Goal: Information Seeking & Learning: Check status

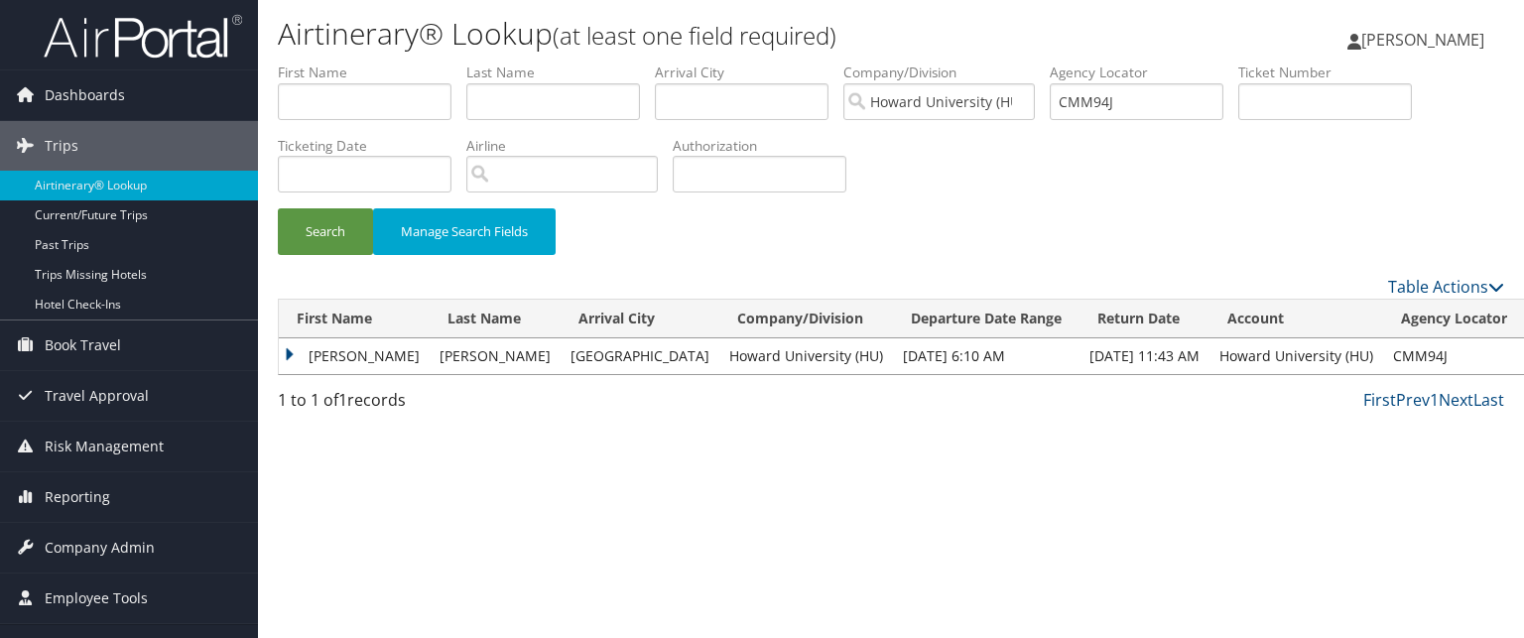
click at [1125, 82] on label "Agency Locator" at bounding box center [1144, 73] width 189 height 20
click at [1125, 99] on input "CMM94J" at bounding box center [1137, 101] width 174 height 37
paste input "CMX2XZ"
type input "CMX2XZ"
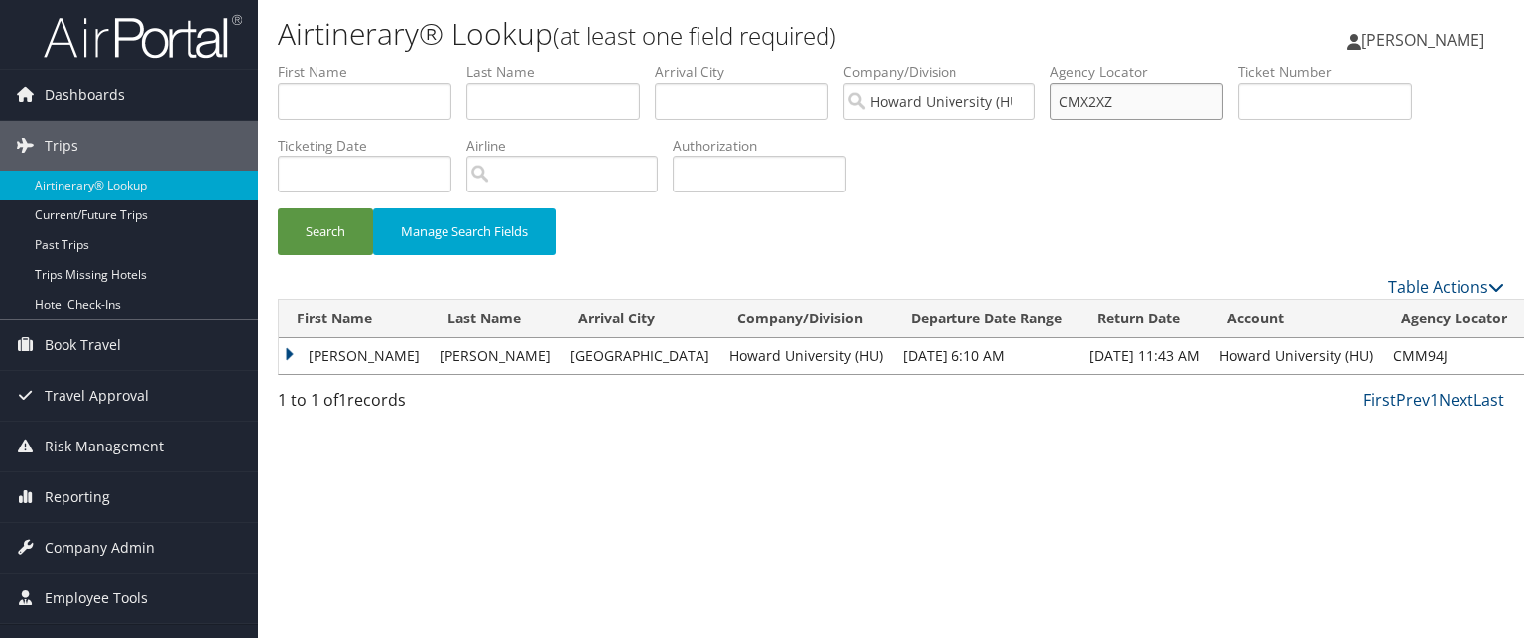
click at [278, 208] on button "Search" at bounding box center [325, 231] width 95 height 47
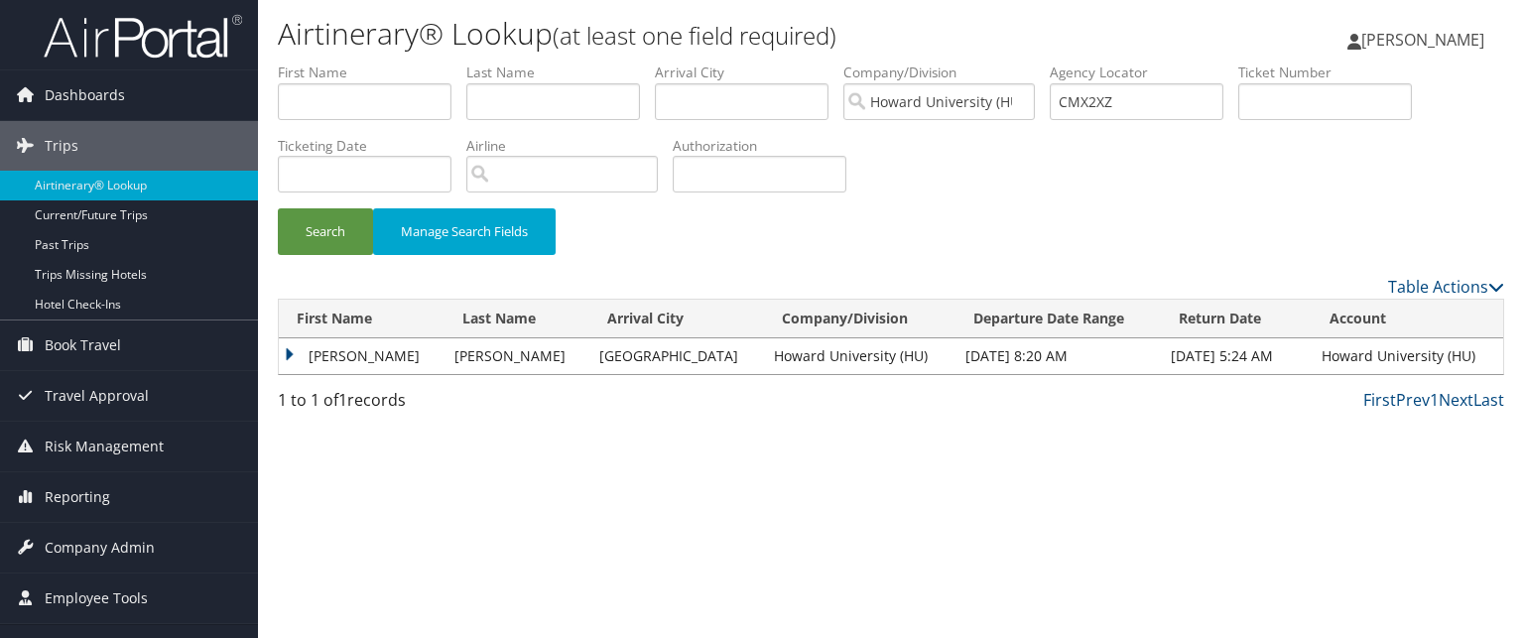
click at [292, 351] on td "KATHARINE FORTUNE" at bounding box center [362, 356] width 166 height 36
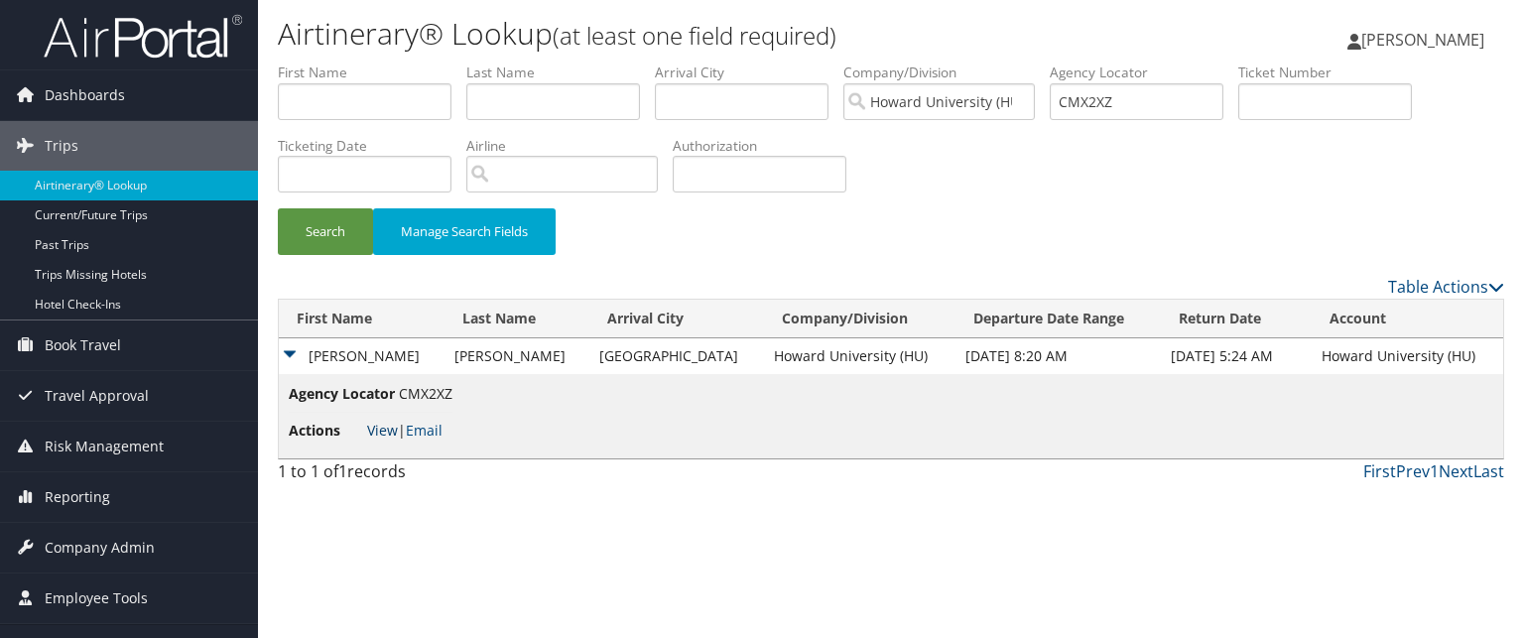
click at [381, 430] on link "View" at bounding box center [382, 430] width 31 height 19
click at [1124, 96] on input "CMX2XZ" at bounding box center [1137, 101] width 174 height 37
paste input "CLZF15"
click at [278, 208] on button "Search" at bounding box center [325, 231] width 95 height 47
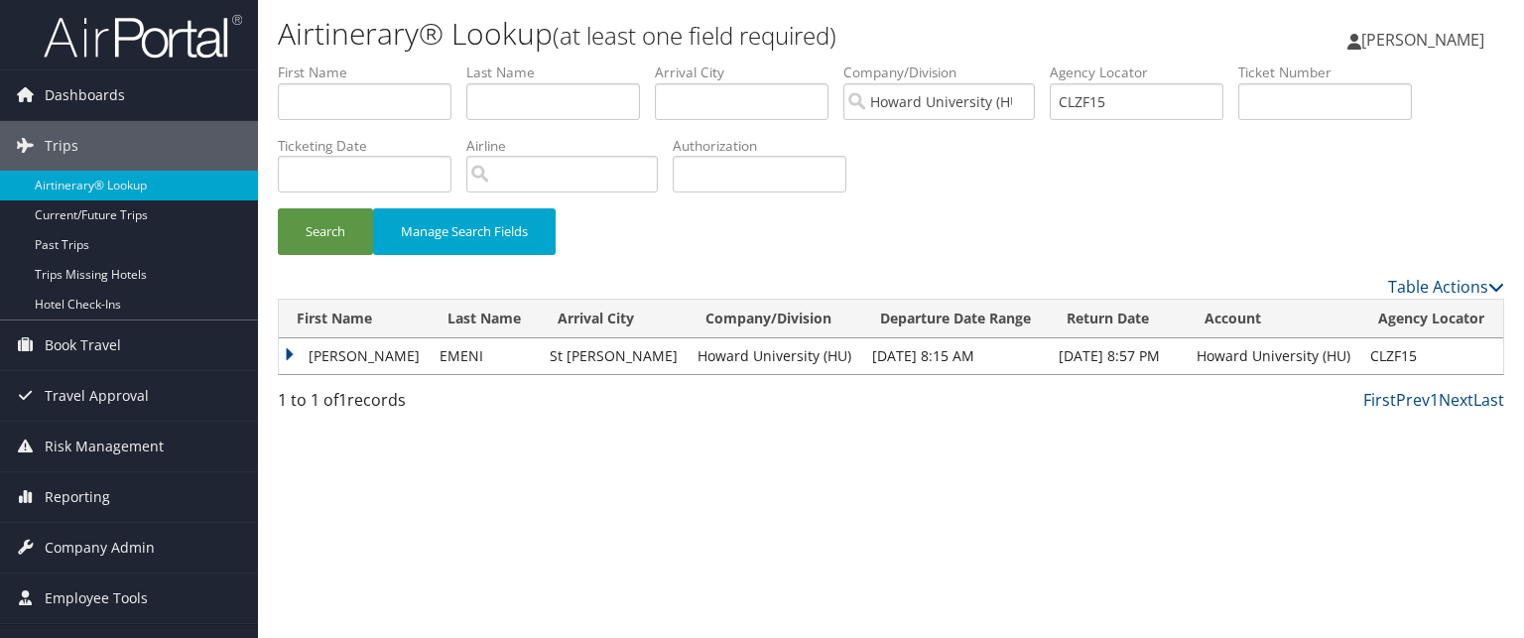
click at [278, 362] on table "First Name Last Name Arrival City Company/Division Departure Date Range Return …" at bounding box center [891, 337] width 1226 height 76
click at [291, 358] on td "RONALD" at bounding box center [354, 356] width 151 height 36
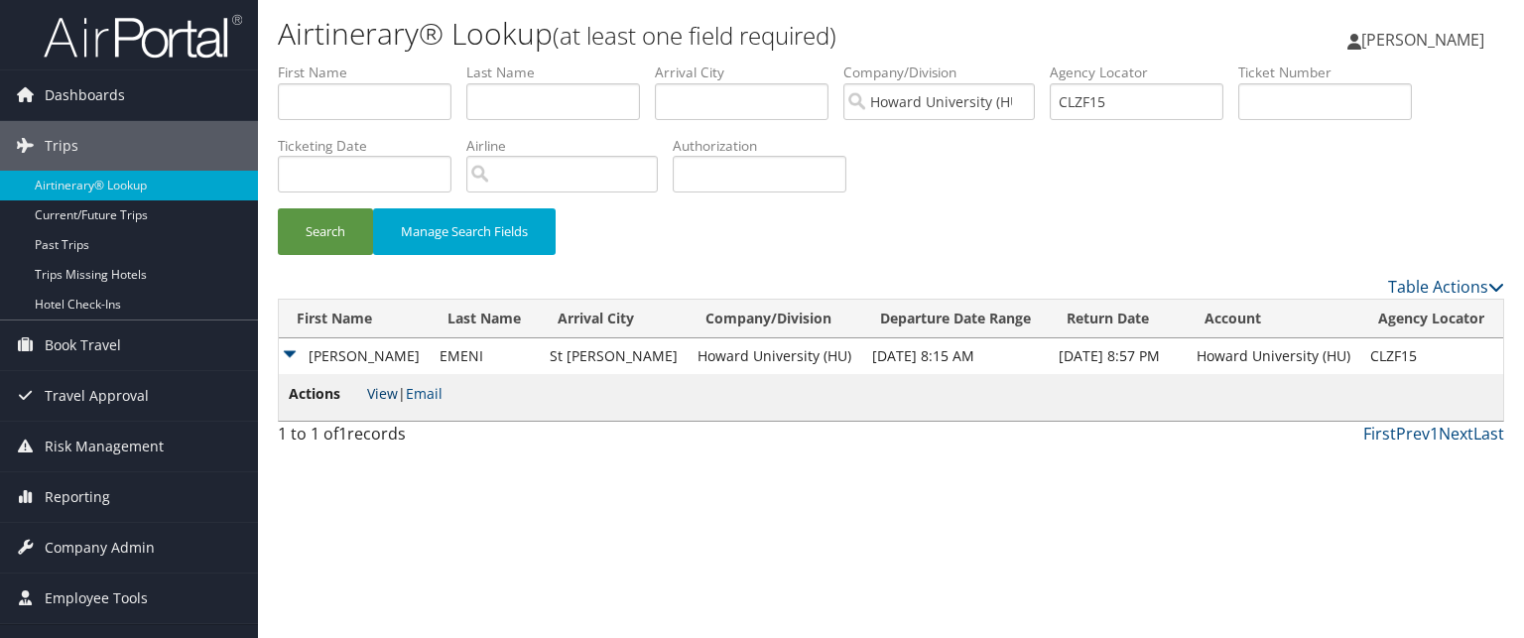
click at [374, 391] on link "View" at bounding box center [382, 393] width 31 height 19
click at [1115, 95] on input "CLZF15" at bounding box center [1137, 101] width 174 height 37
type input "="
paste input "CK18KC"
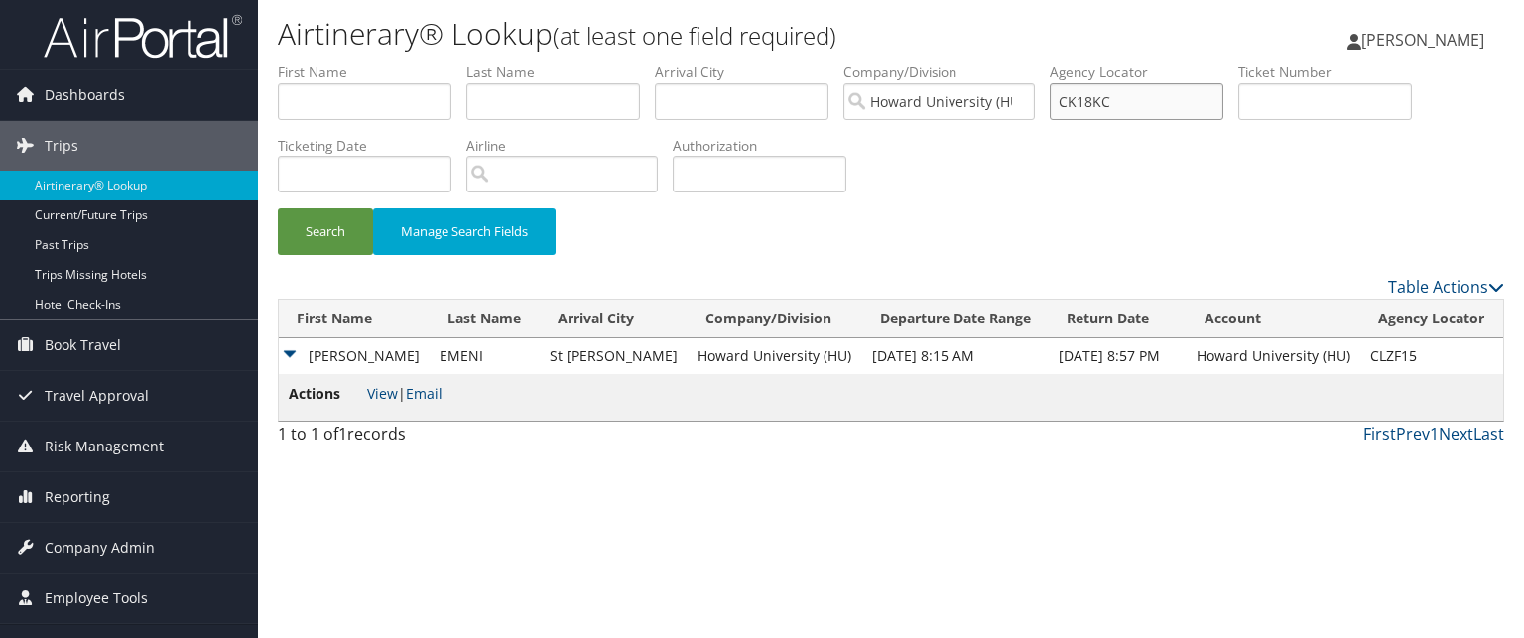
type input "CK18KC"
click at [278, 208] on button "Search" at bounding box center [325, 231] width 95 height 47
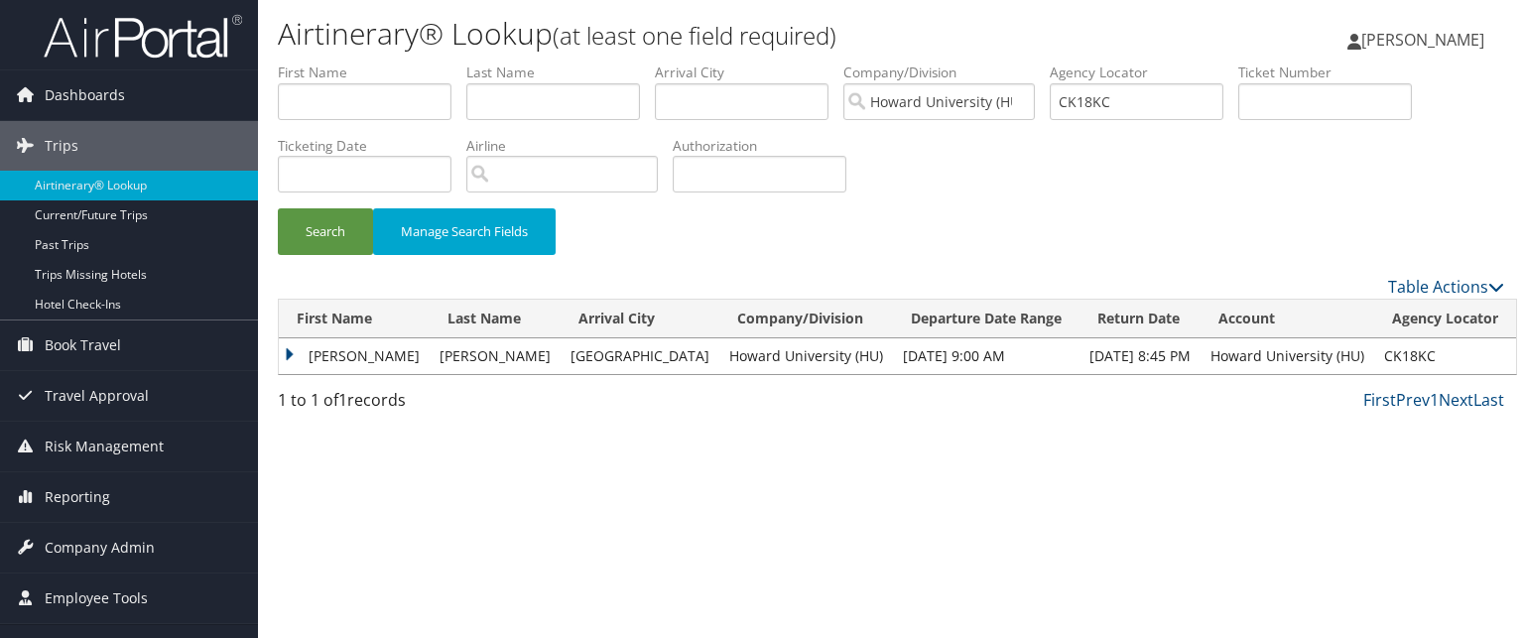
click at [294, 359] on td "ZACHARY ROBERT" at bounding box center [354, 356] width 151 height 36
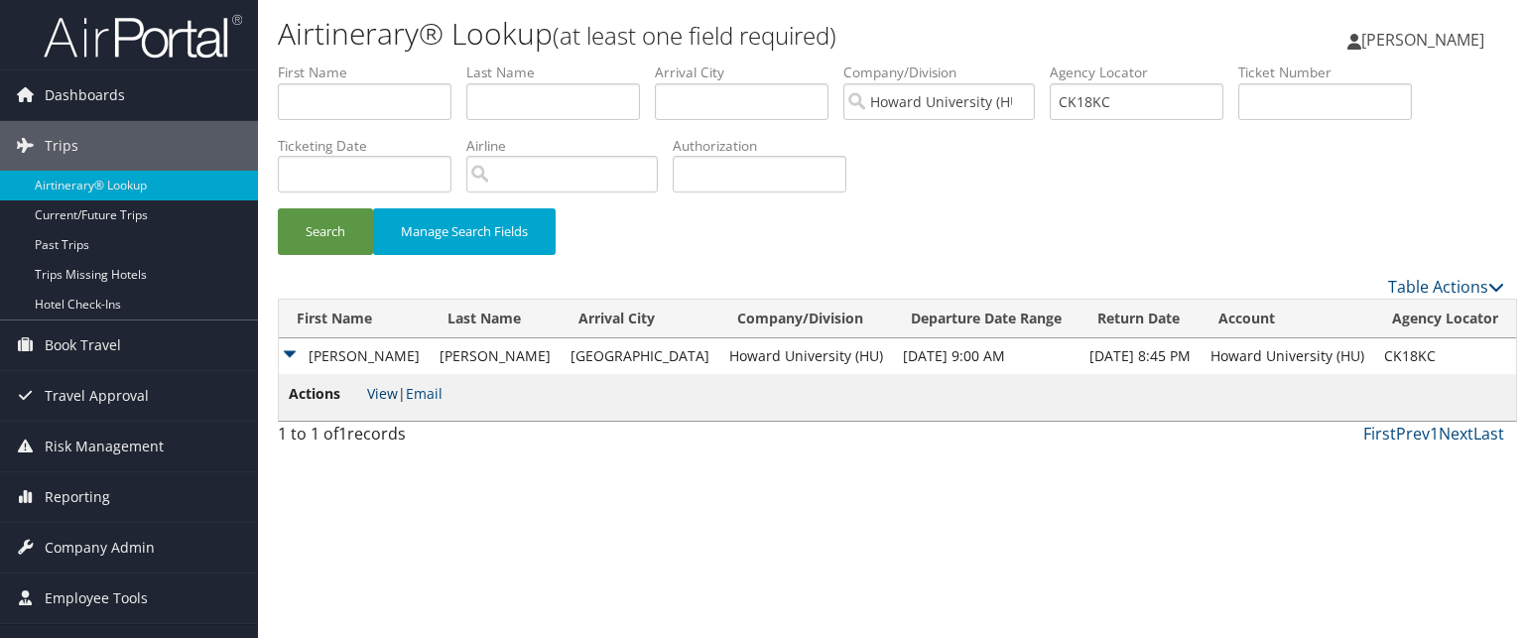
click at [381, 394] on link "View" at bounding box center [382, 393] width 31 height 19
click at [1124, 103] on input "CK18KC" at bounding box center [1137, 101] width 174 height 37
paste input "CGDZ1C"
click at [1124, 103] on input "CGDZ1C" at bounding box center [1137, 101] width 174 height 37
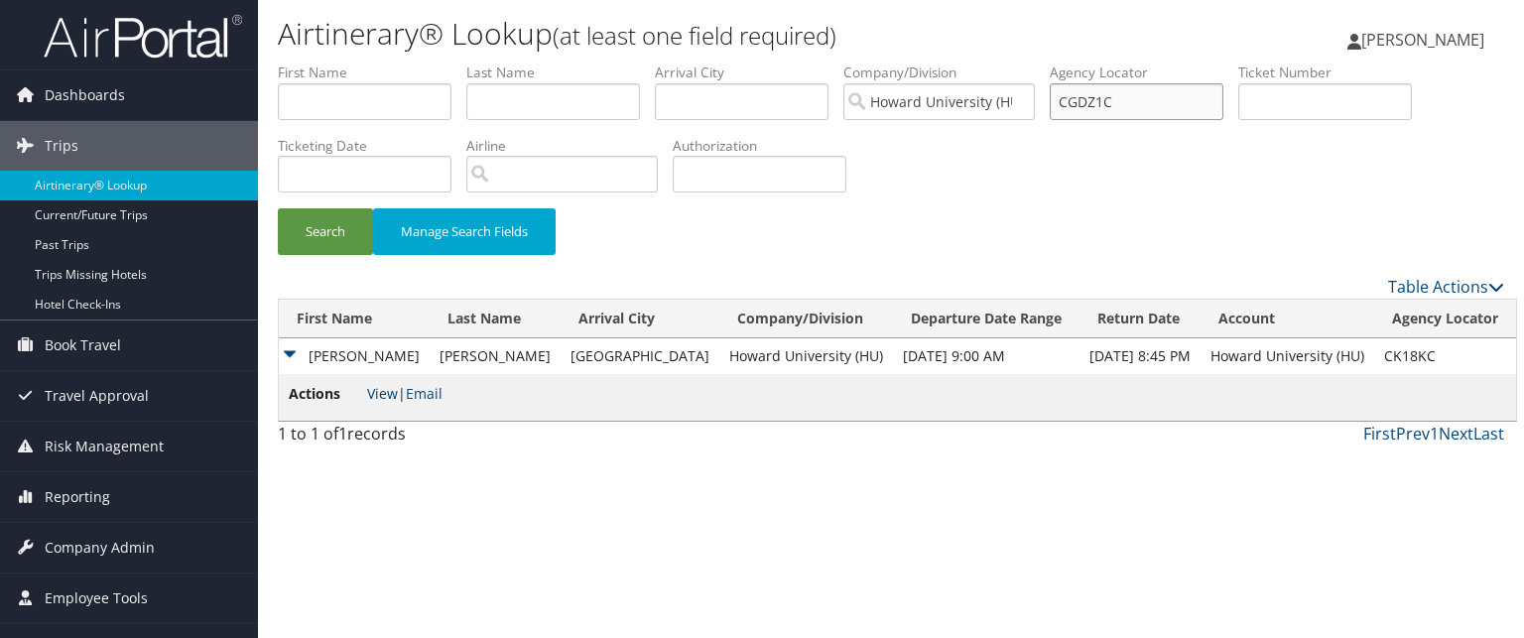
type input "CGDZ1C"
click at [376, 388] on link "View" at bounding box center [382, 393] width 31 height 19
click at [1147, 118] on input "CGDZ1C" at bounding box center [1137, 101] width 174 height 37
paste input "CGDZ1C"
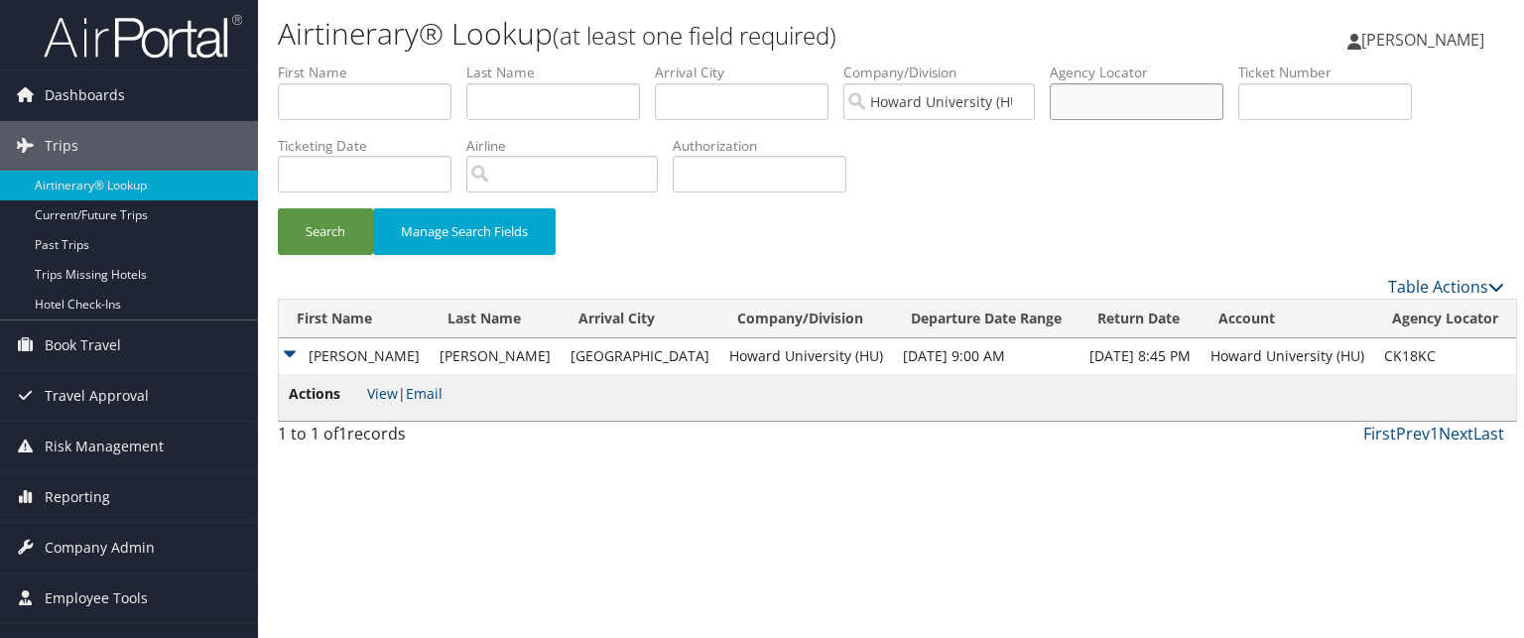
type input "CGDZ1C"
click at [278, 208] on button "Search" at bounding box center [325, 231] width 95 height 47
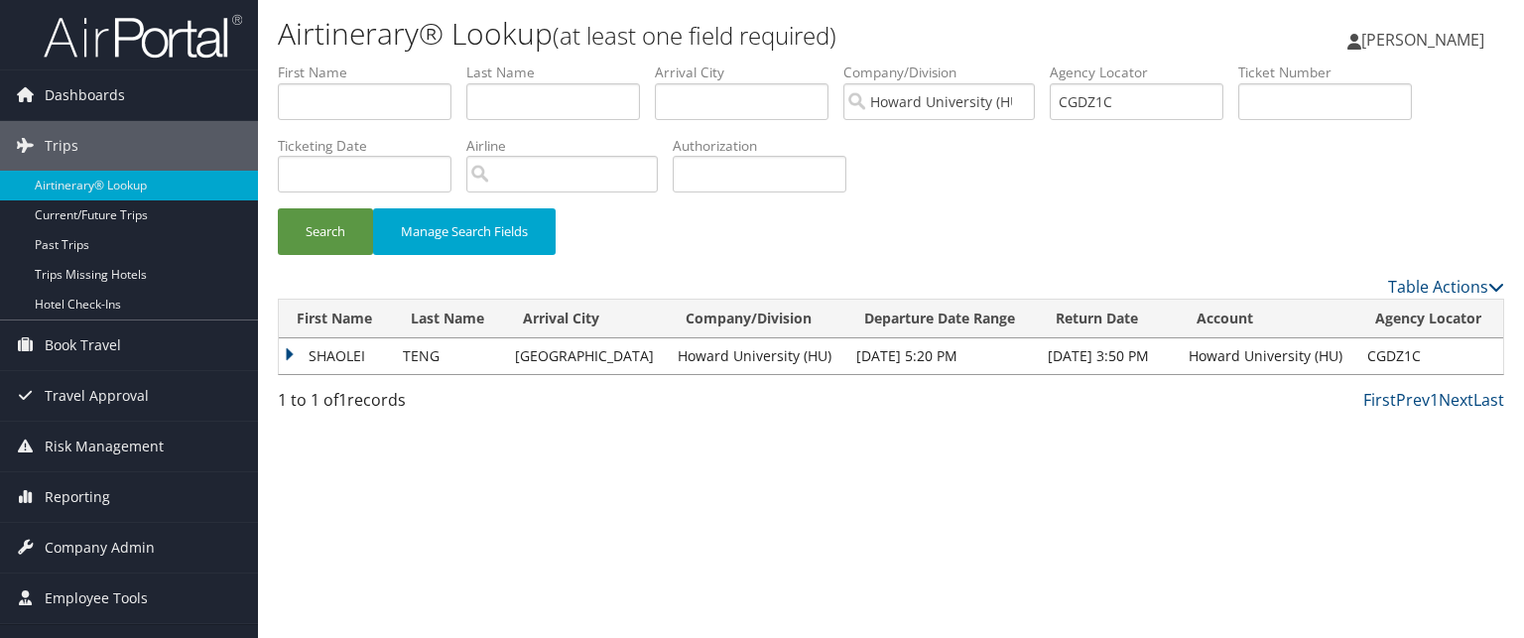
click at [298, 348] on td "SHAOLEI" at bounding box center [336, 356] width 114 height 36
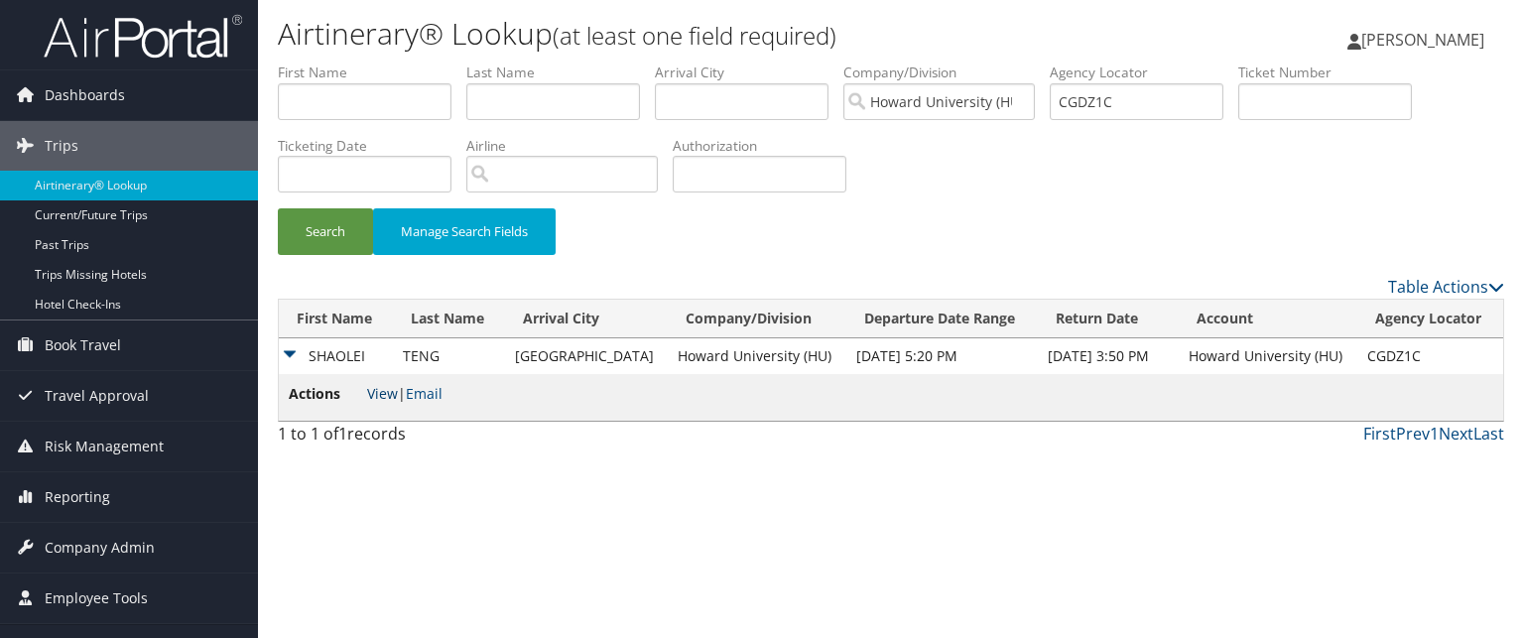
click at [391, 392] on link "View" at bounding box center [382, 393] width 31 height 19
click at [1150, 110] on input "CGDZ1C" at bounding box center [1137, 101] width 174 height 37
paste input "CJFSWN"
type input "CJFSWN"
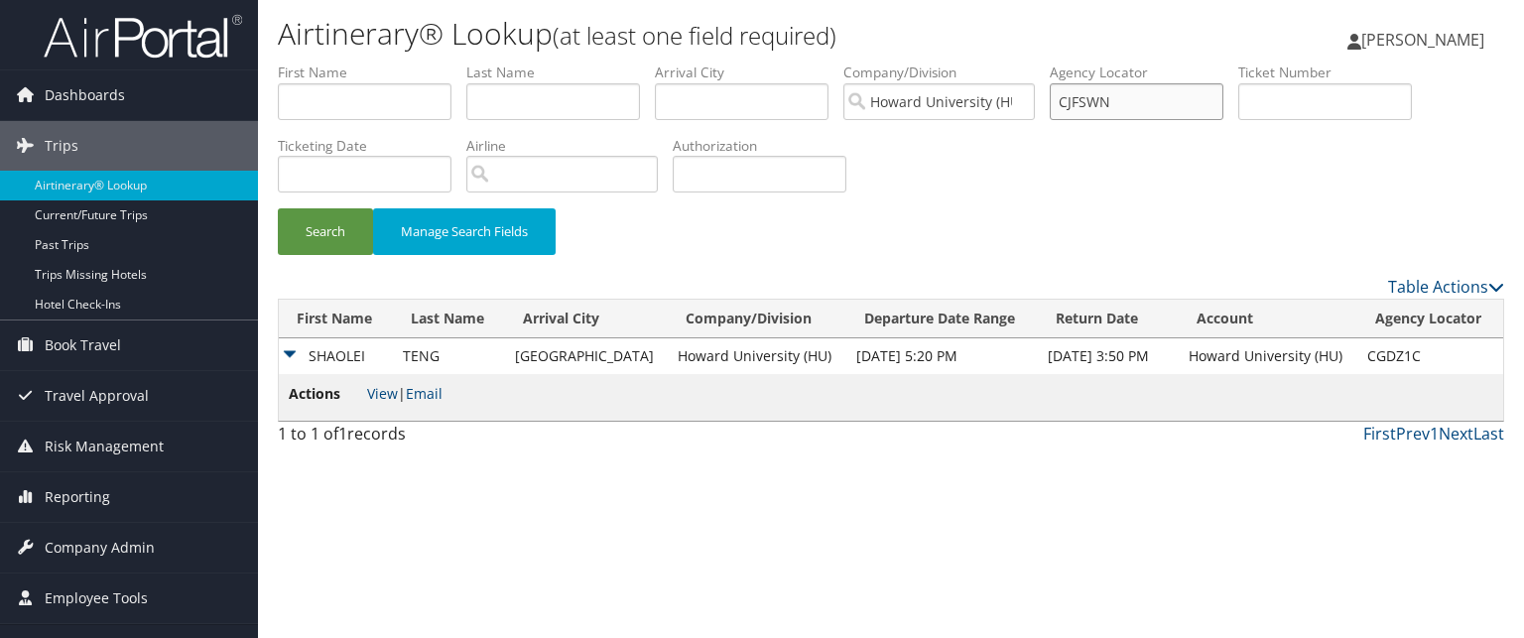
click at [278, 208] on button "Search" at bounding box center [325, 231] width 95 height 47
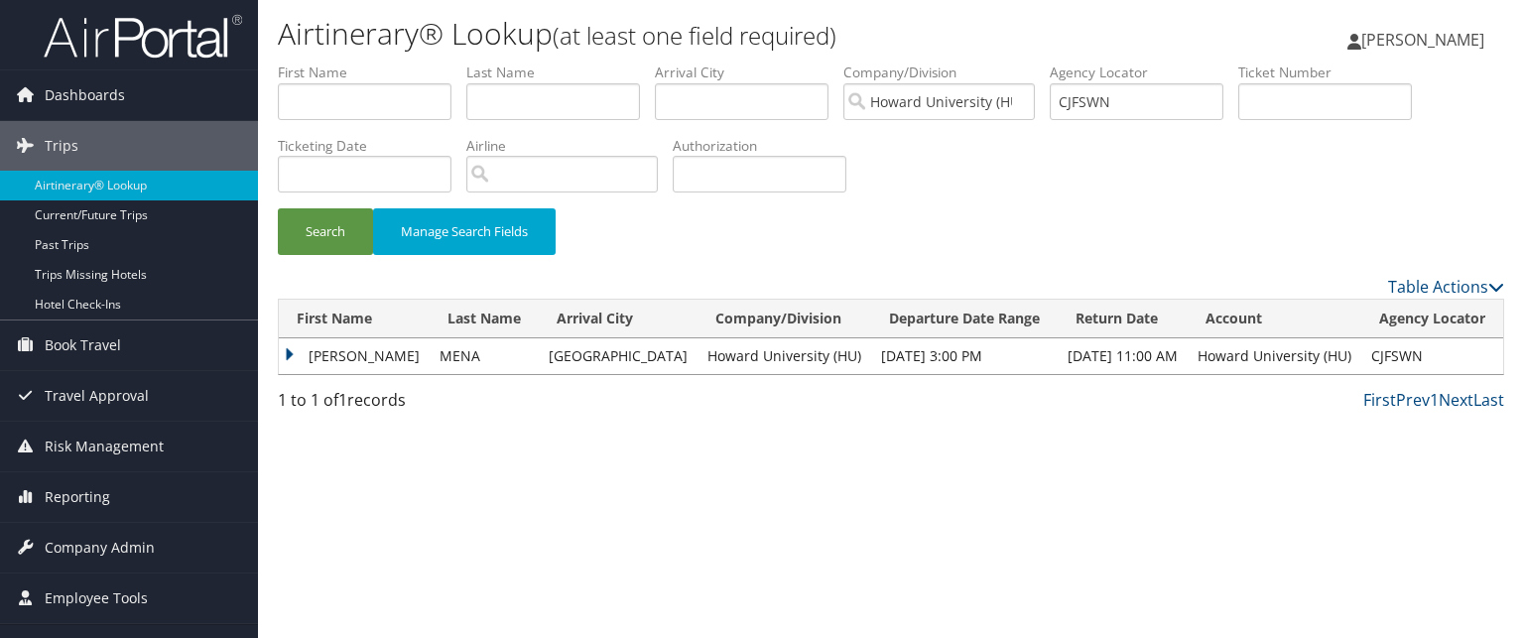
click at [324, 368] on td "MARY" at bounding box center [354, 356] width 151 height 36
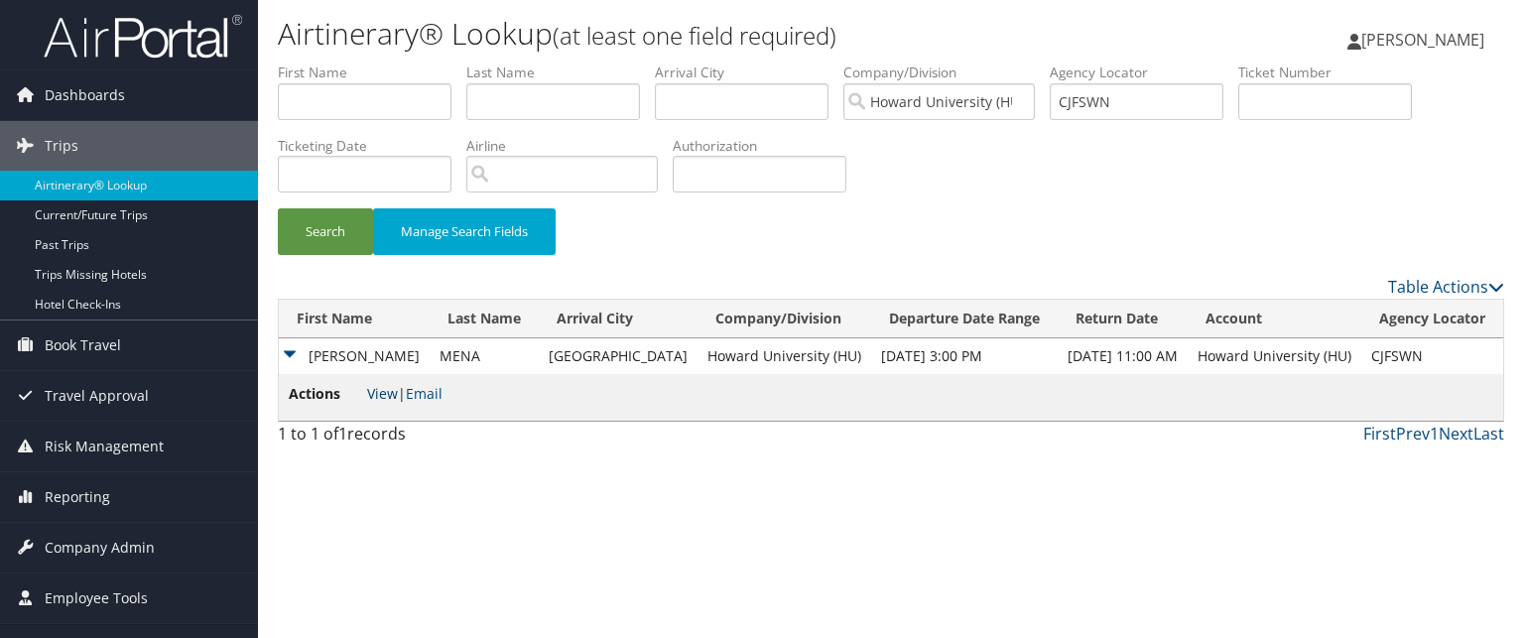
click at [374, 399] on link "View" at bounding box center [382, 393] width 31 height 19
click at [1159, 98] on input "CJFSWN" at bounding box center [1137, 101] width 174 height 37
paste input "CGDZ1C"
type input "CGDZ1C"
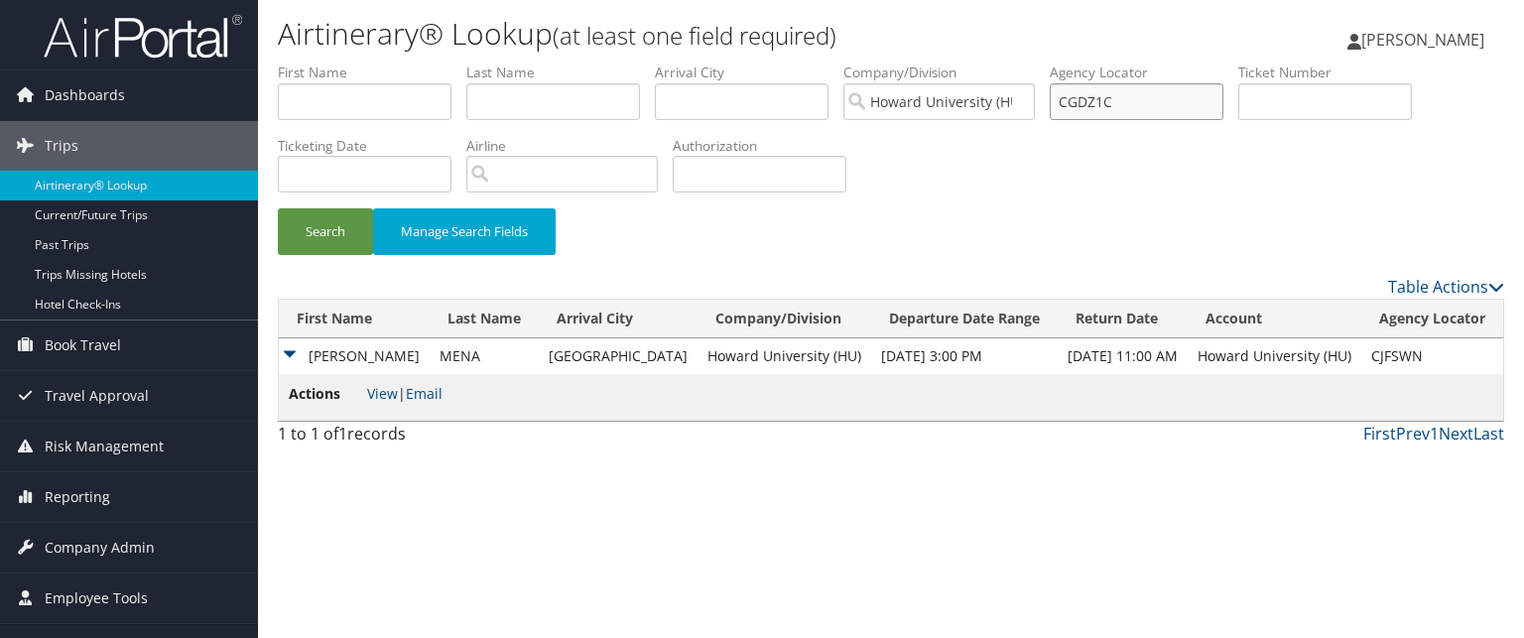
click at [278, 208] on button "Search" at bounding box center [325, 231] width 95 height 47
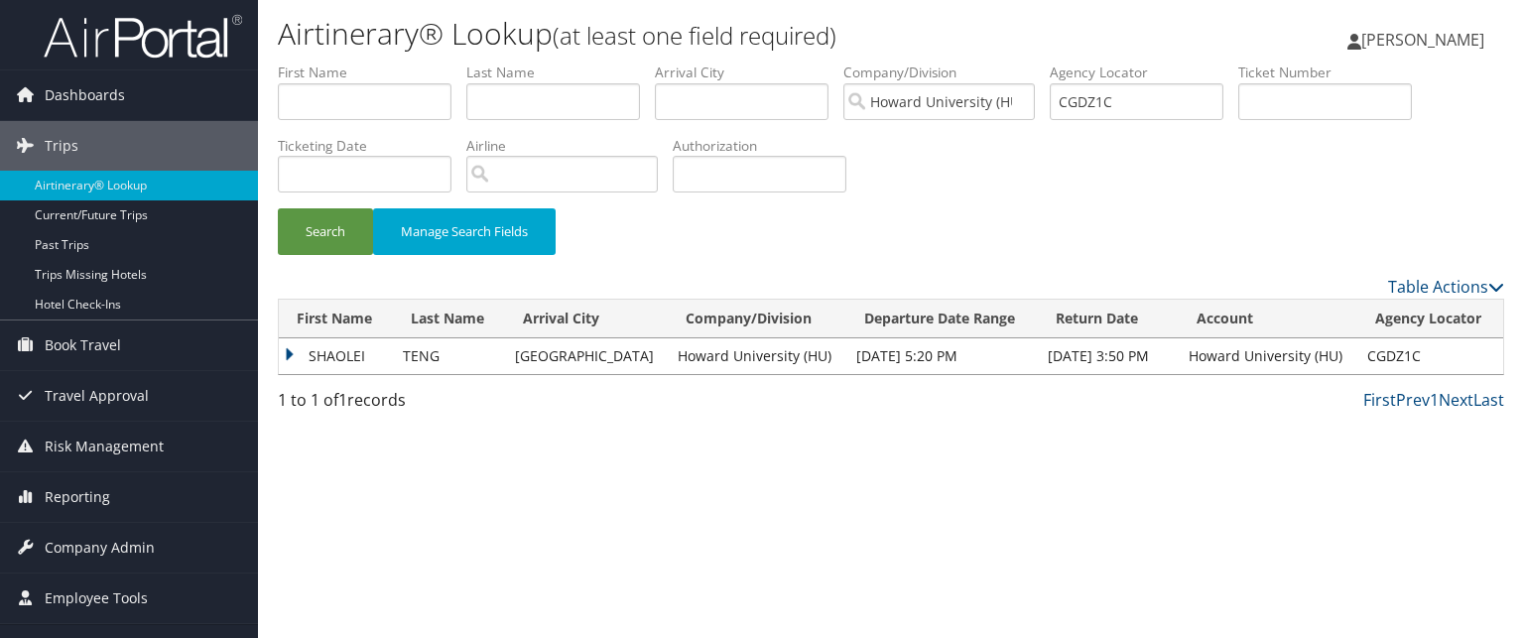
click at [483, 371] on td "TENG" at bounding box center [449, 356] width 112 height 36
click at [302, 348] on td "SHAOLEI" at bounding box center [336, 356] width 114 height 36
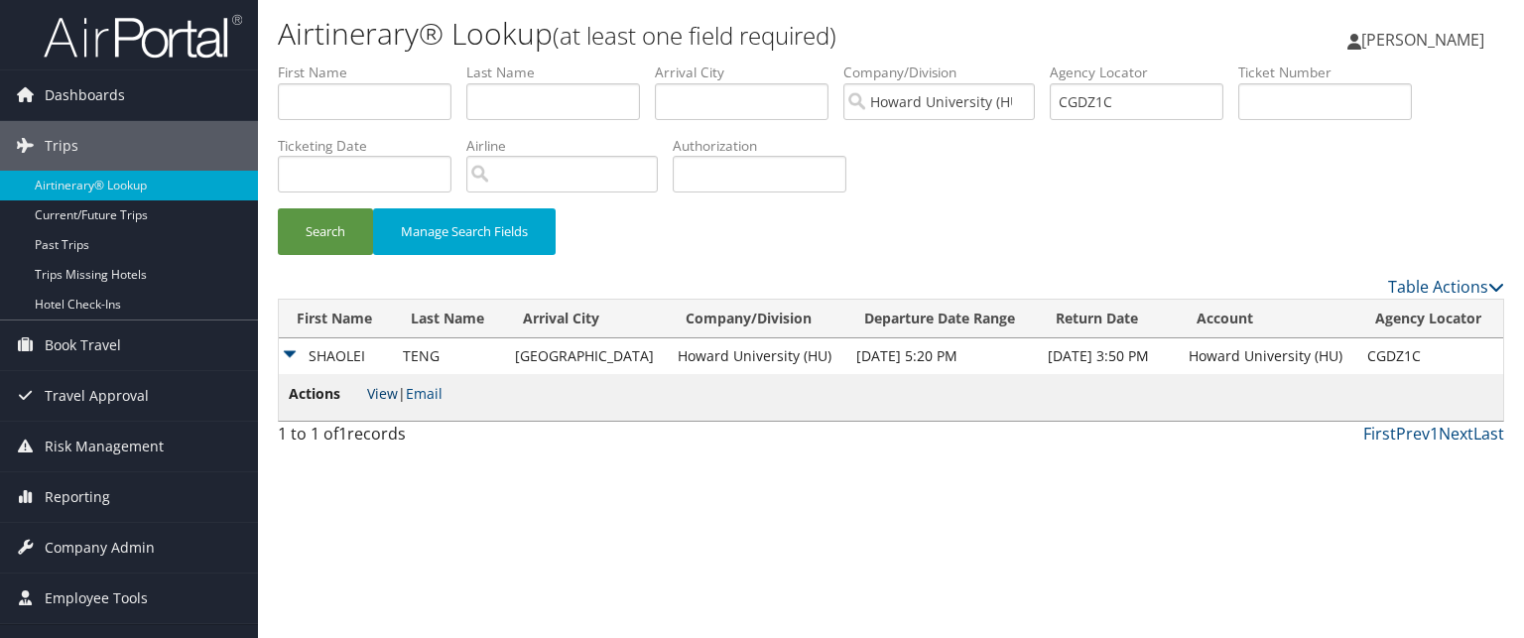
click at [381, 400] on link "View" at bounding box center [382, 393] width 31 height 19
click at [1113, 83] on input "CGDZ1C" at bounding box center [1137, 101] width 174 height 37
paste input "CKM0BR"
type input "CKM0BR"
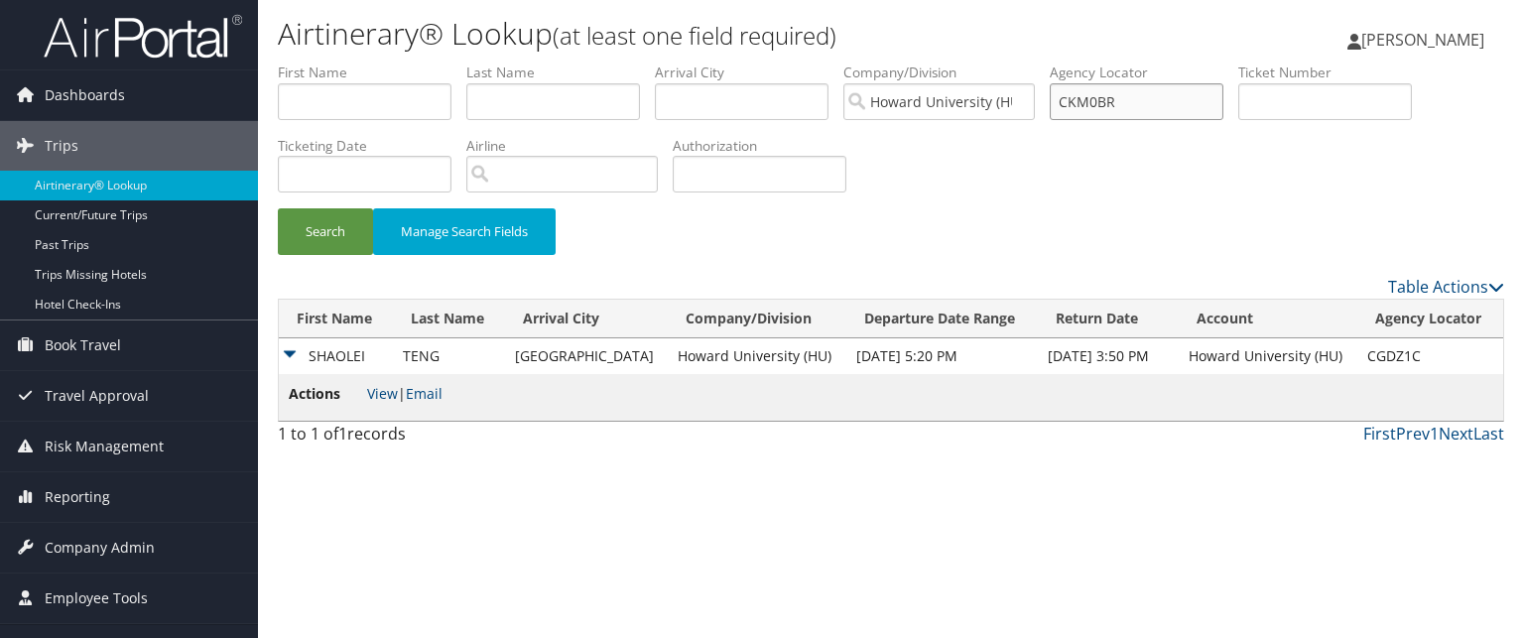
click at [278, 208] on button "Search" at bounding box center [325, 231] width 95 height 47
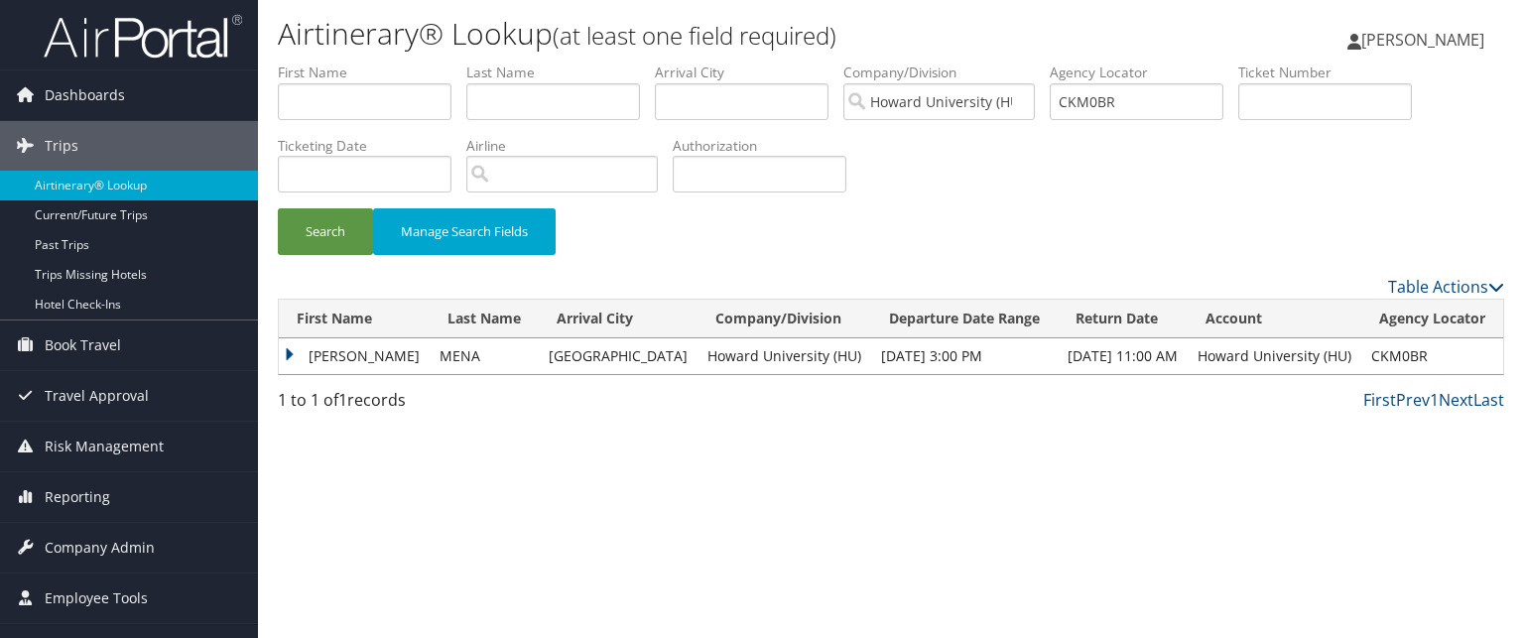
click at [300, 350] on td "MARY" at bounding box center [354, 356] width 151 height 36
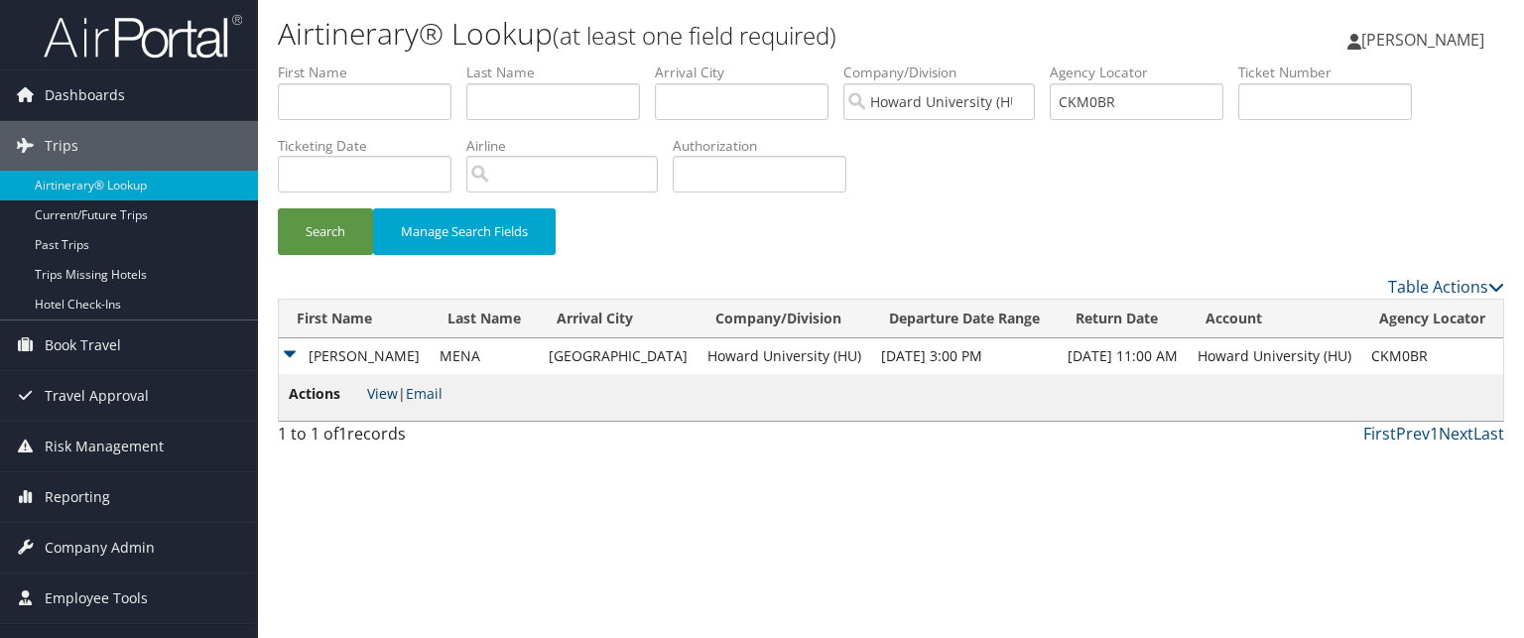
click at [381, 393] on link "View" at bounding box center [382, 393] width 31 height 19
click at [1151, 104] on input "CKM0BR" at bounding box center [1137, 101] width 174 height 37
paste input "C8Q0FF"
type input "C8Q0FF"
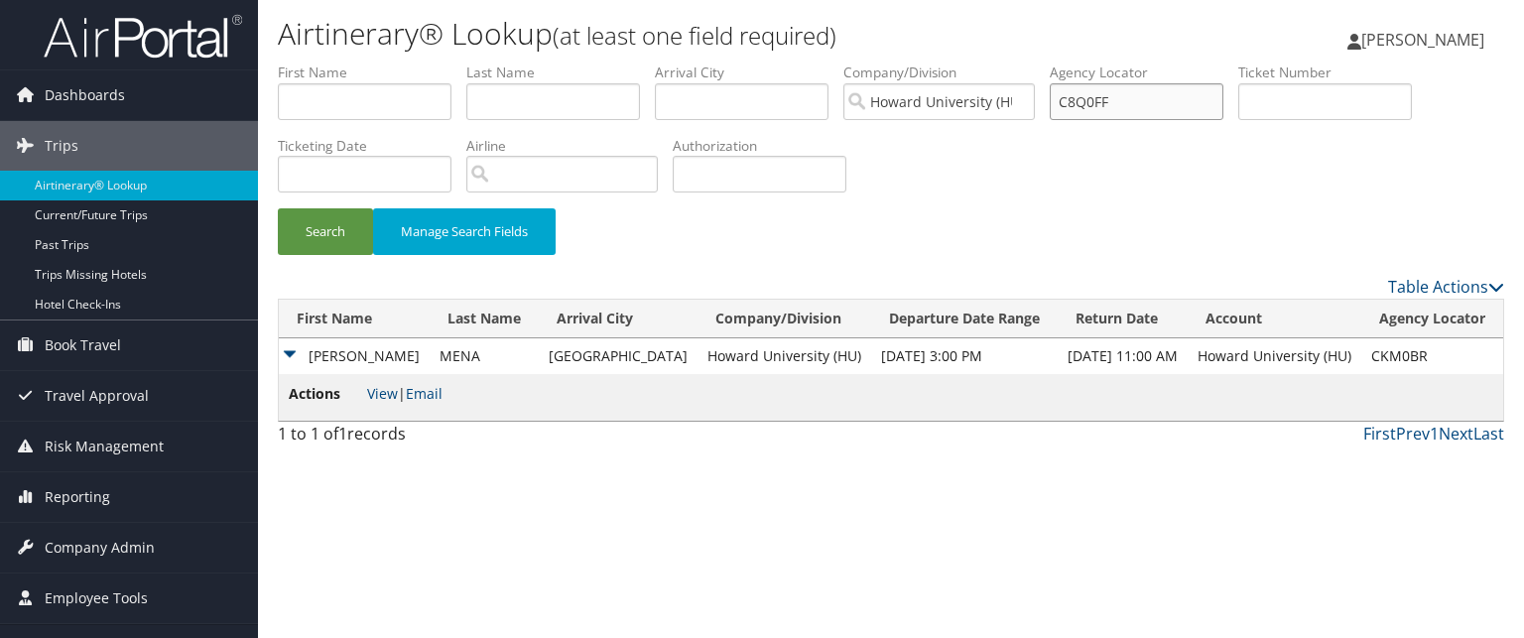
click at [278, 208] on button "Search" at bounding box center [325, 231] width 95 height 47
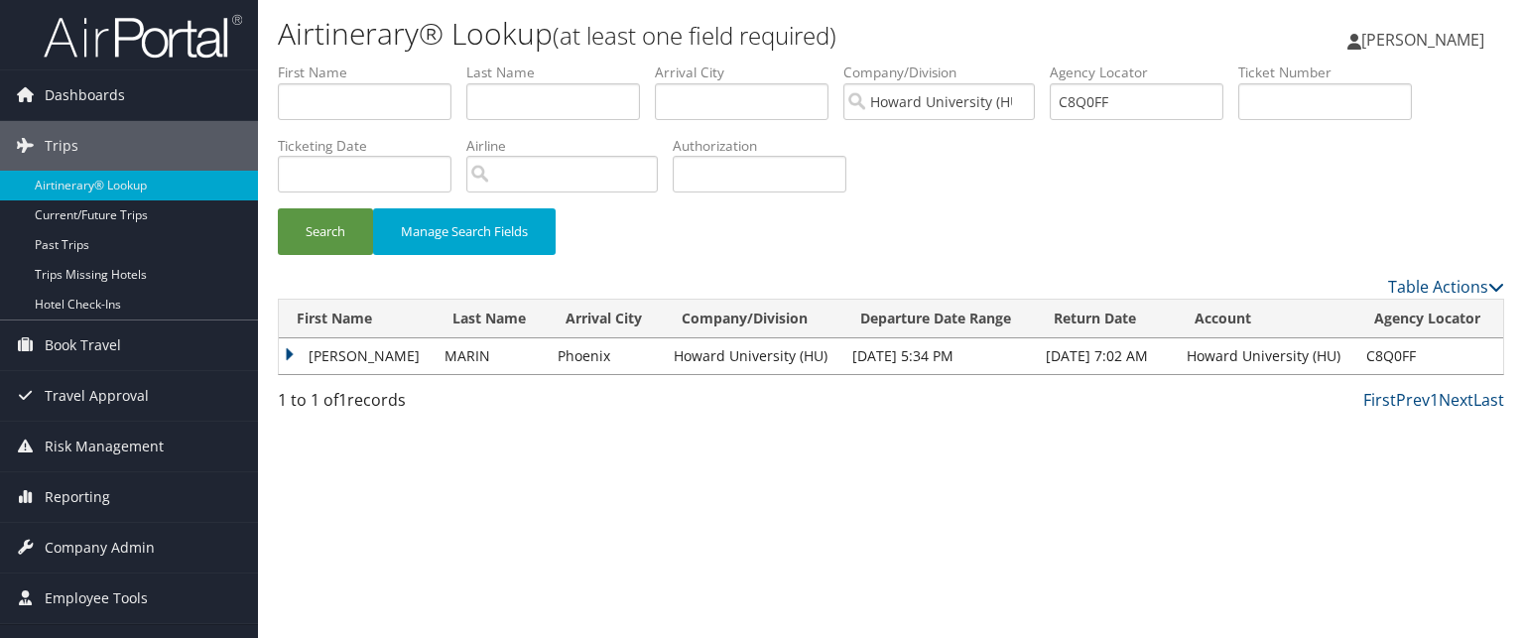
click at [354, 350] on td "CLAUDIA" at bounding box center [357, 356] width 156 height 36
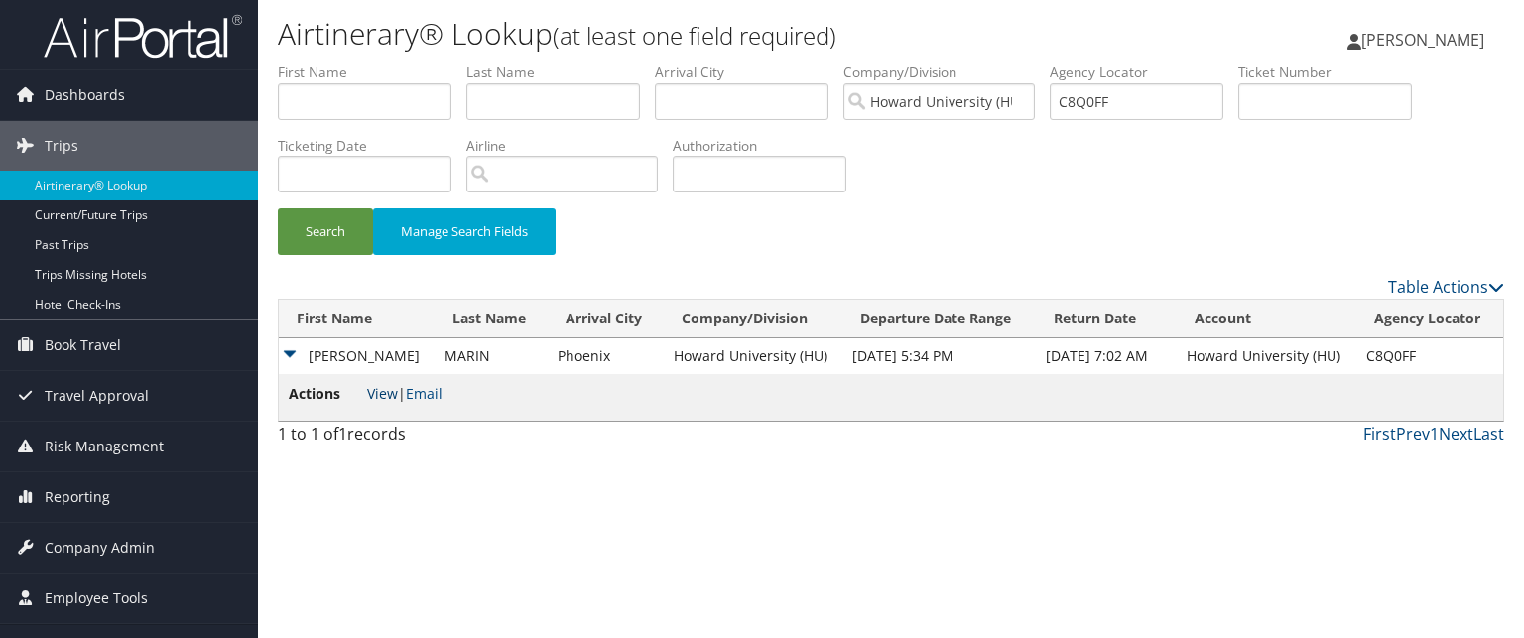
click at [384, 400] on link "View" at bounding box center [382, 393] width 31 height 19
click at [1151, 110] on input "C8Q0FF" at bounding box center [1137, 101] width 174 height 37
paste input "CJRVKM"
click at [1160, 107] on input "CJRVKM" at bounding box center [1137, 101] width 174 height 37
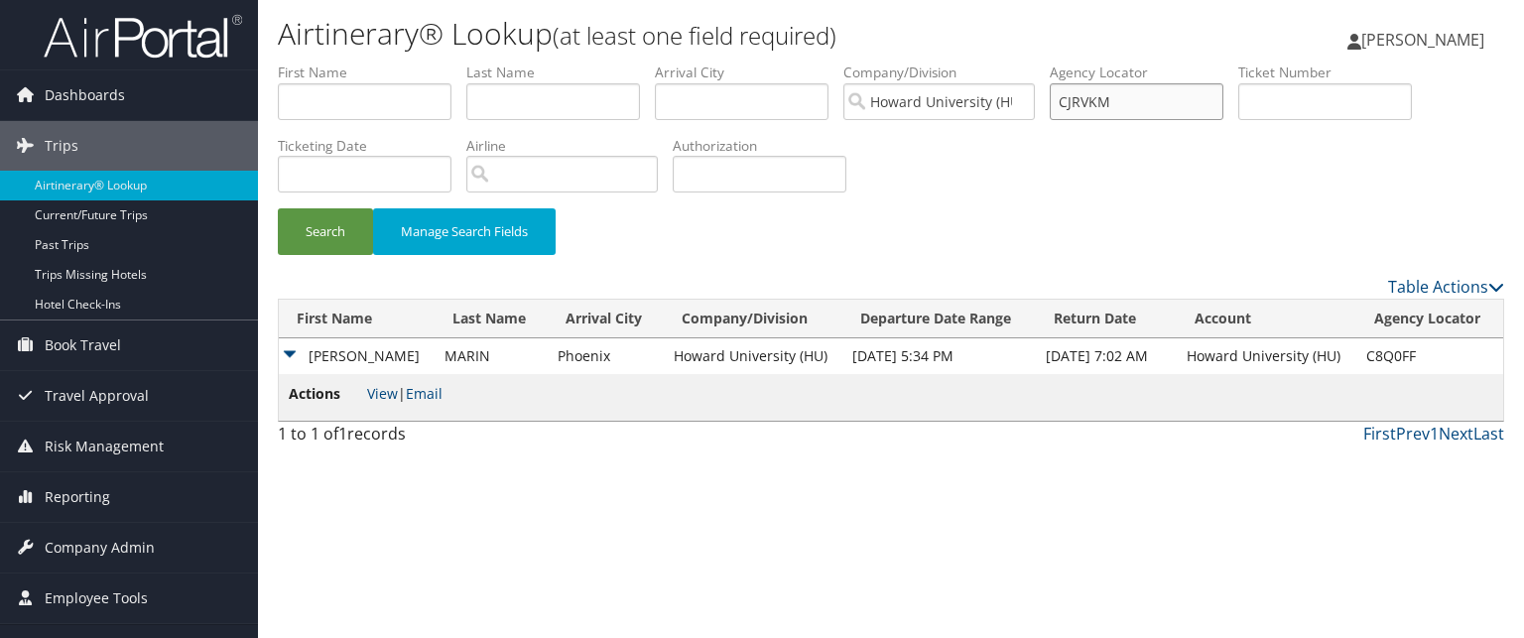
type input "CJRVKM"
click at [278, 208] on button "Search" at bounding box center [325, 231] width 95 height 47
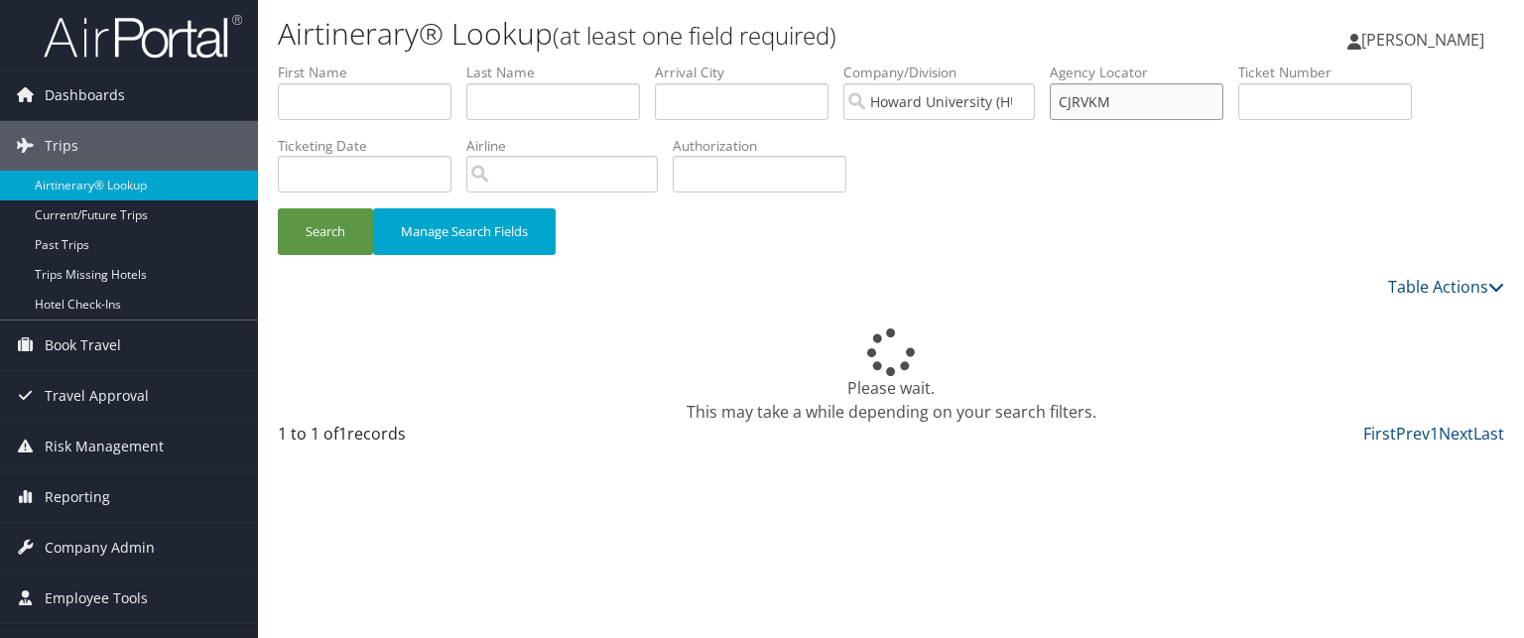
click at [278, 208] on button "Search" at bounding box center [325, 231] width 95 height 47
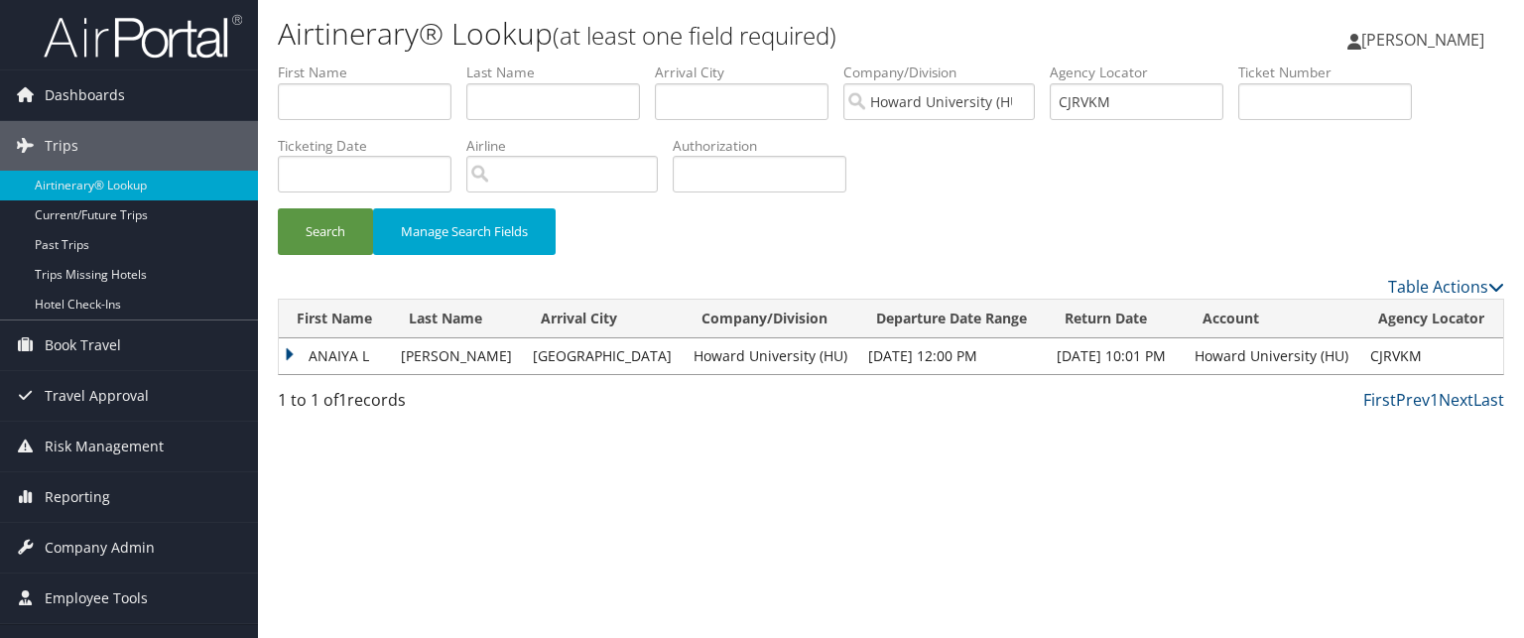
click at [343, 357] on td "ANAIYA L" at bounding box center [335, 356] width 112 height 36
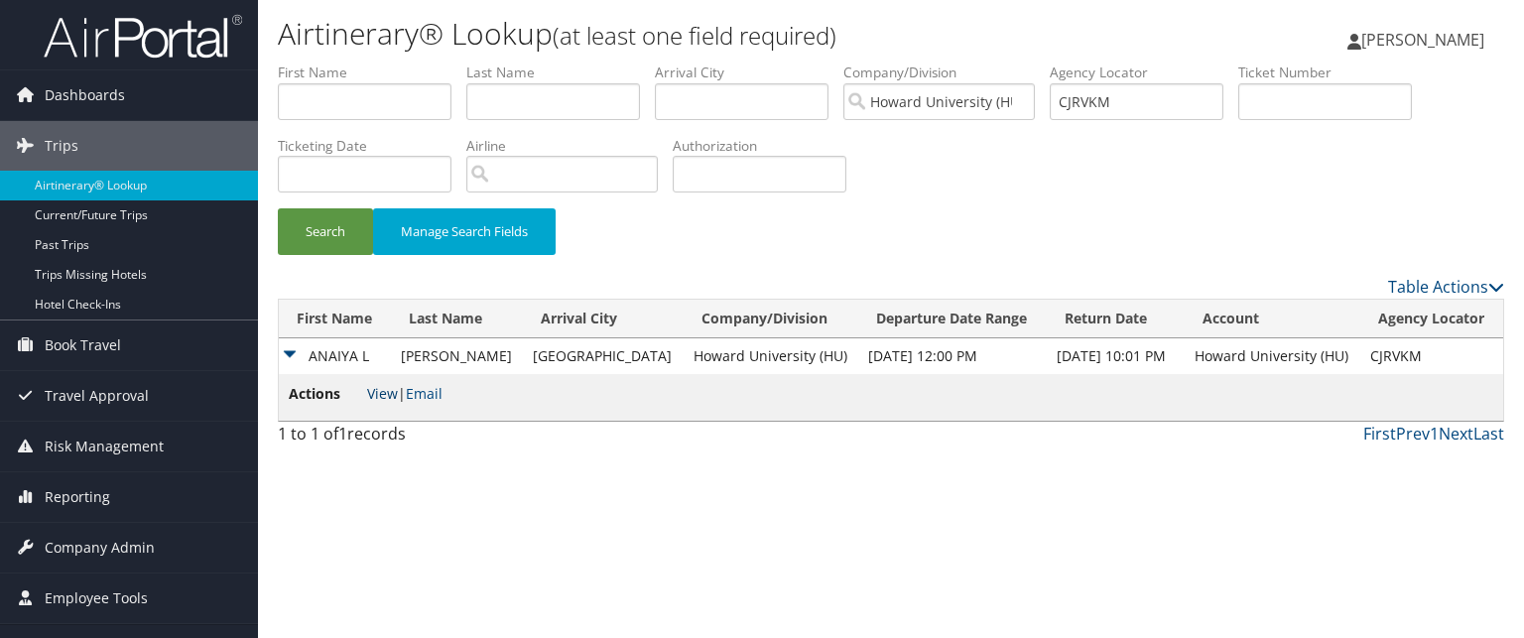
click at [391, 398] on link "View" at bounding box center [382, 393] width 31 height 19
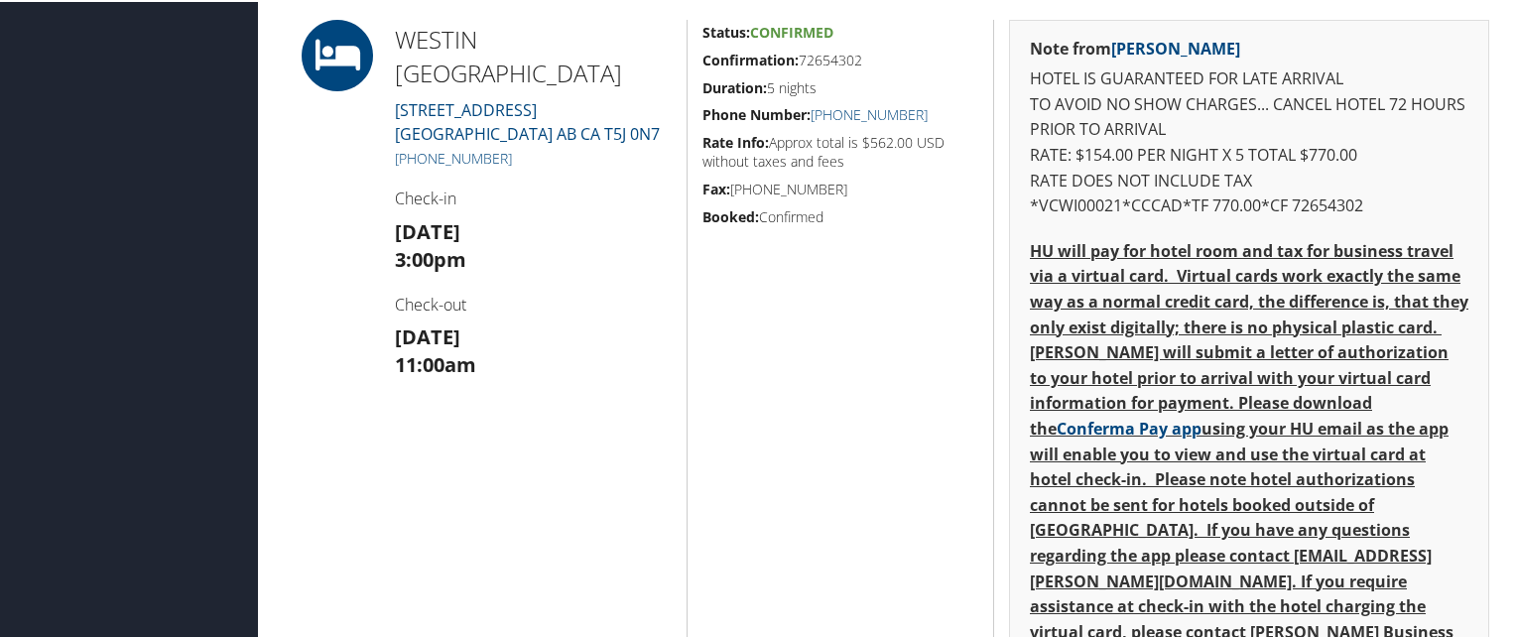
scroll to position [1548, 0]
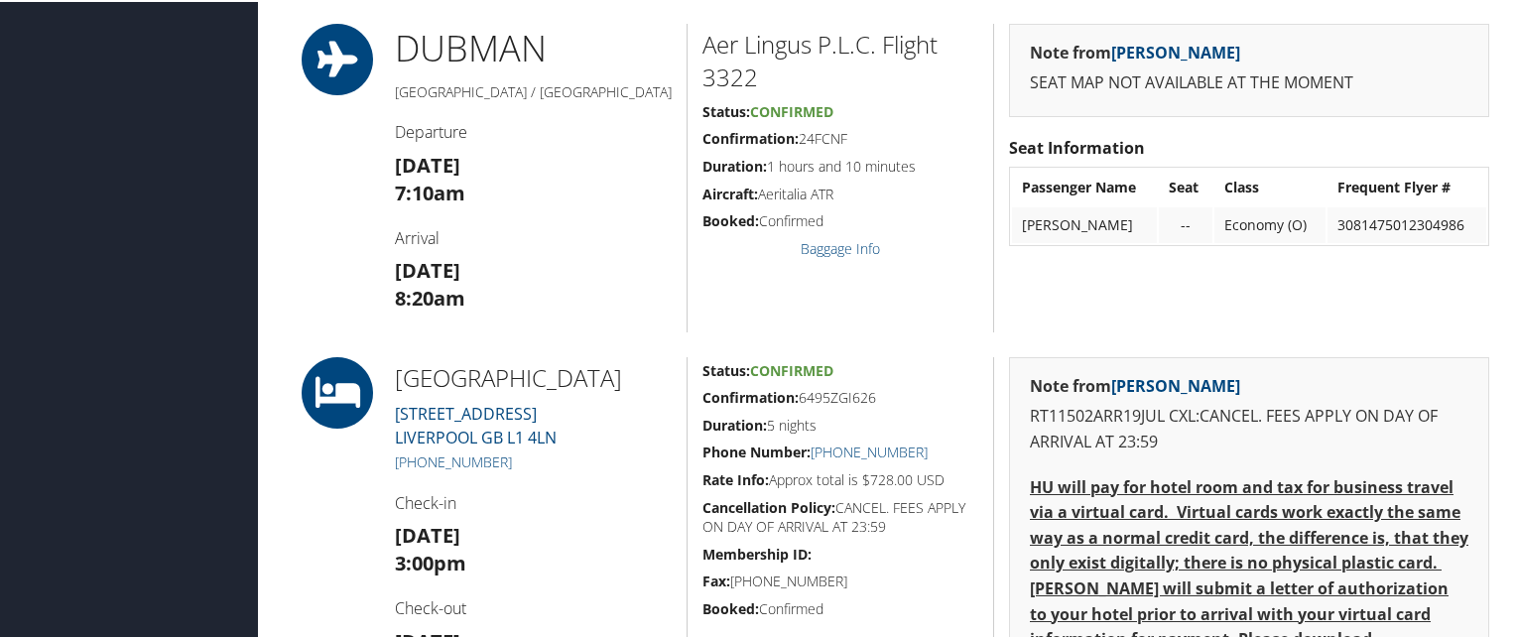
scroll to position [1262, 0]
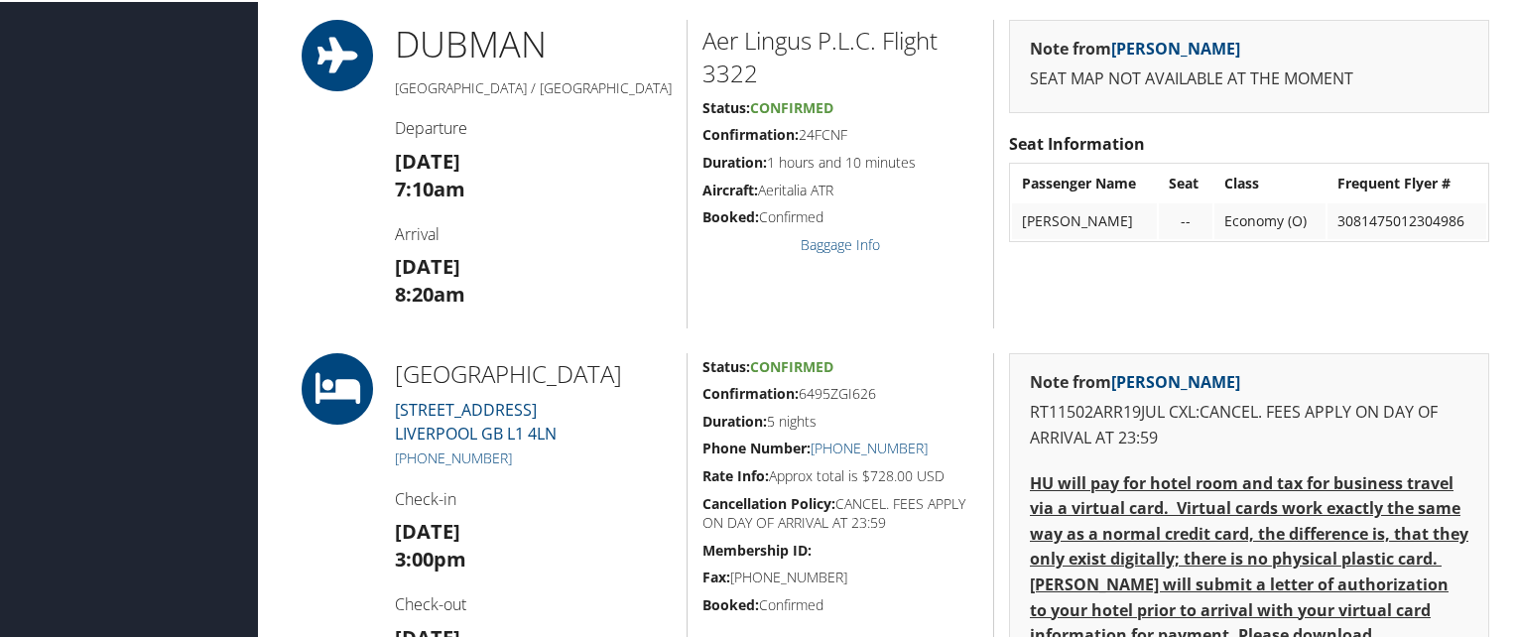
click at [1328, 107] on div "Note from [PERSON_NAME] SEAT MAP NOT AVAILABLE AT THE MOMENT" at bounding box center [1249, 64] width 480 height 93
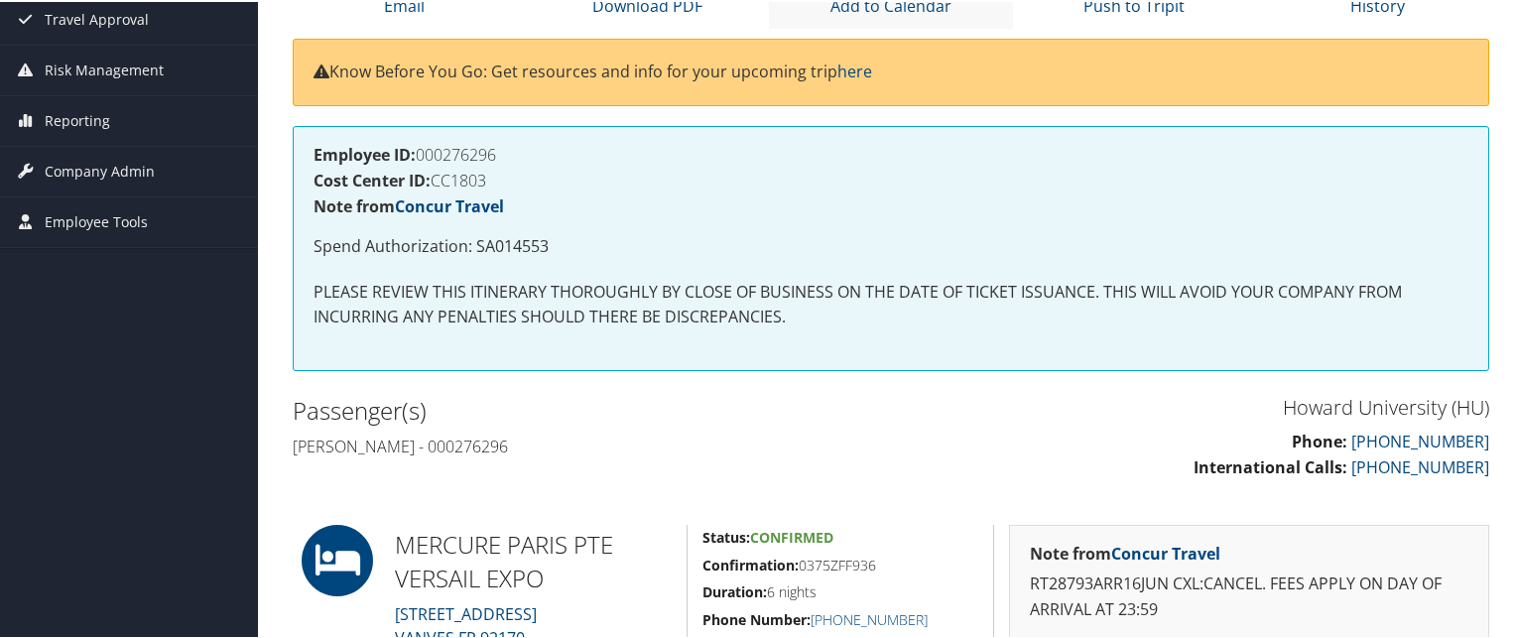
scroll to position [7, 0]
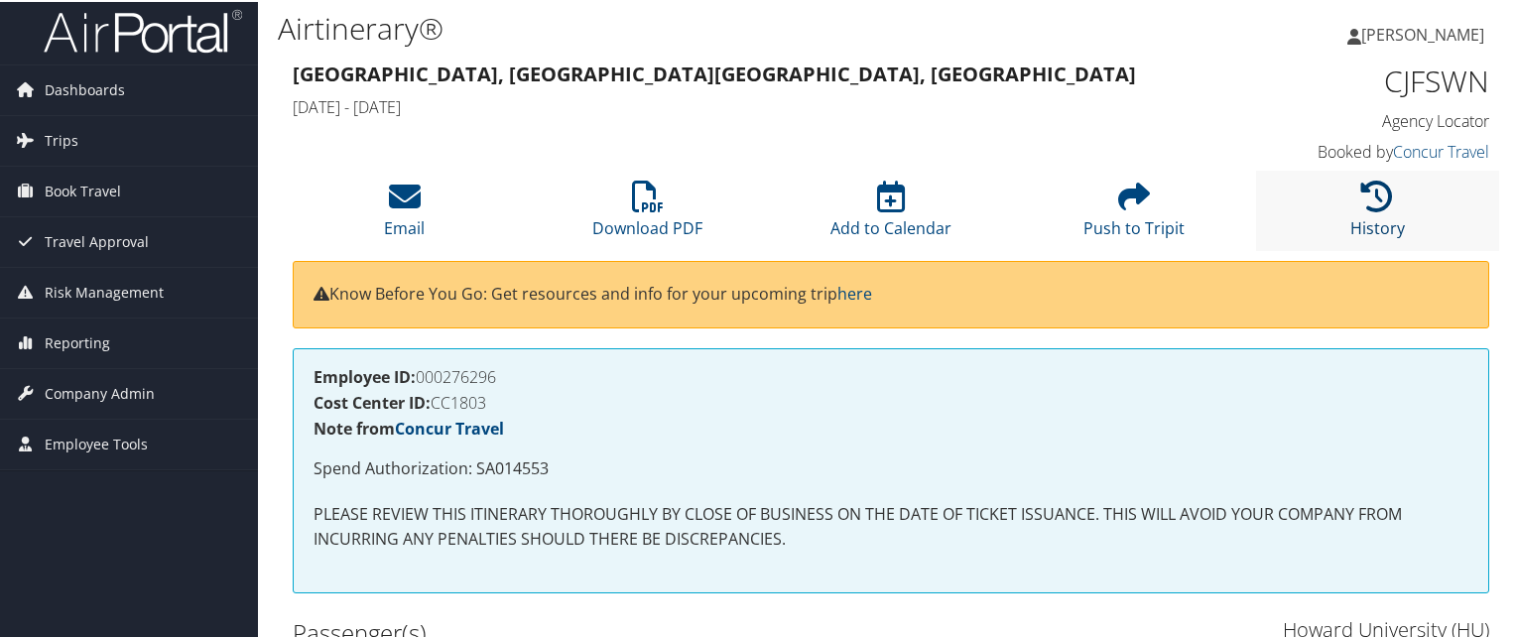
click at [1362, 199] on icon at bounding box center [1377, 195] width 32 height 32
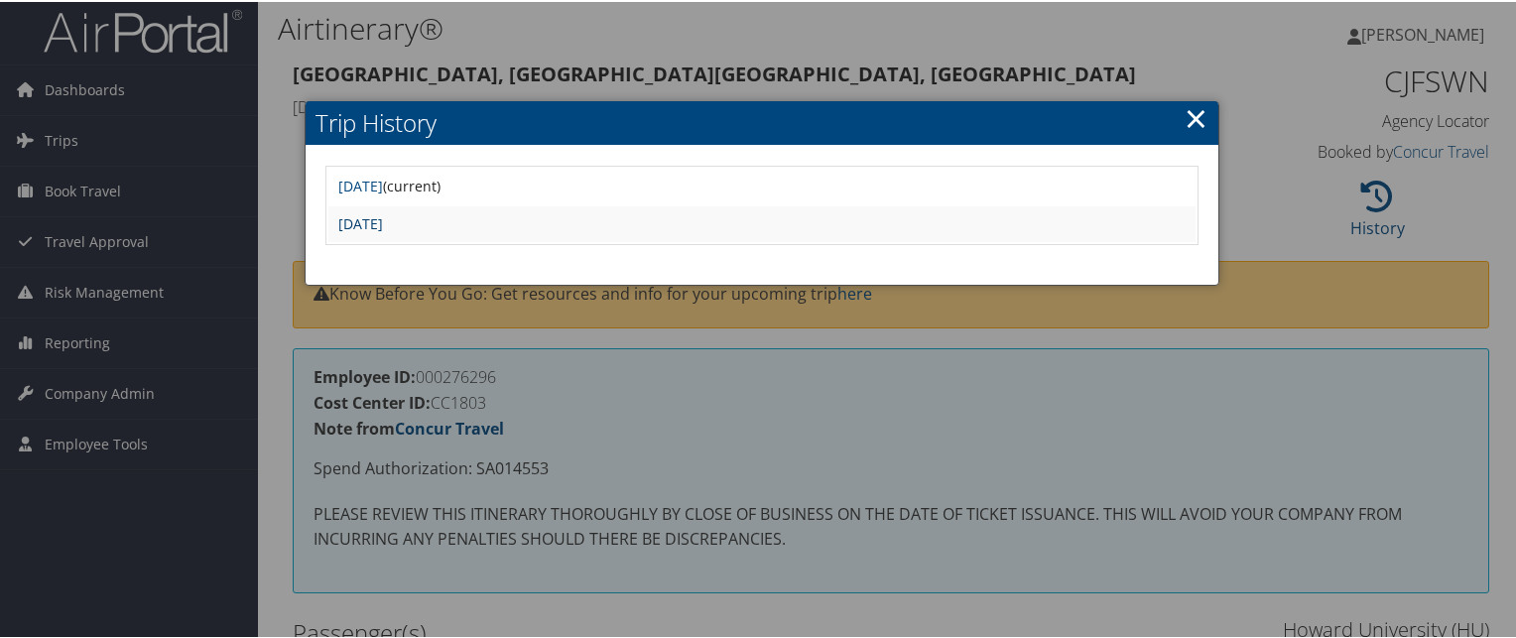
click at [383, 219] on link "[DATE]" at bounding box center [360, 221] width 45 height 19
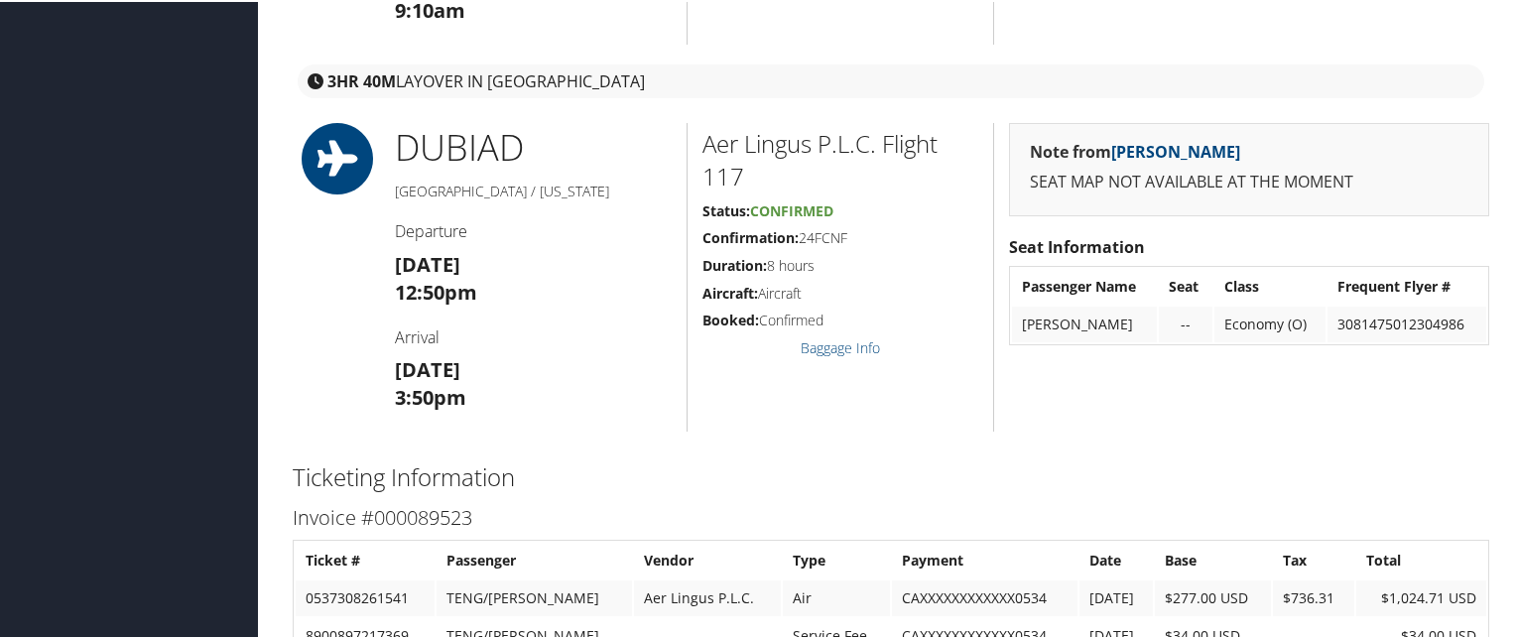
scroll to position [3619, 0]
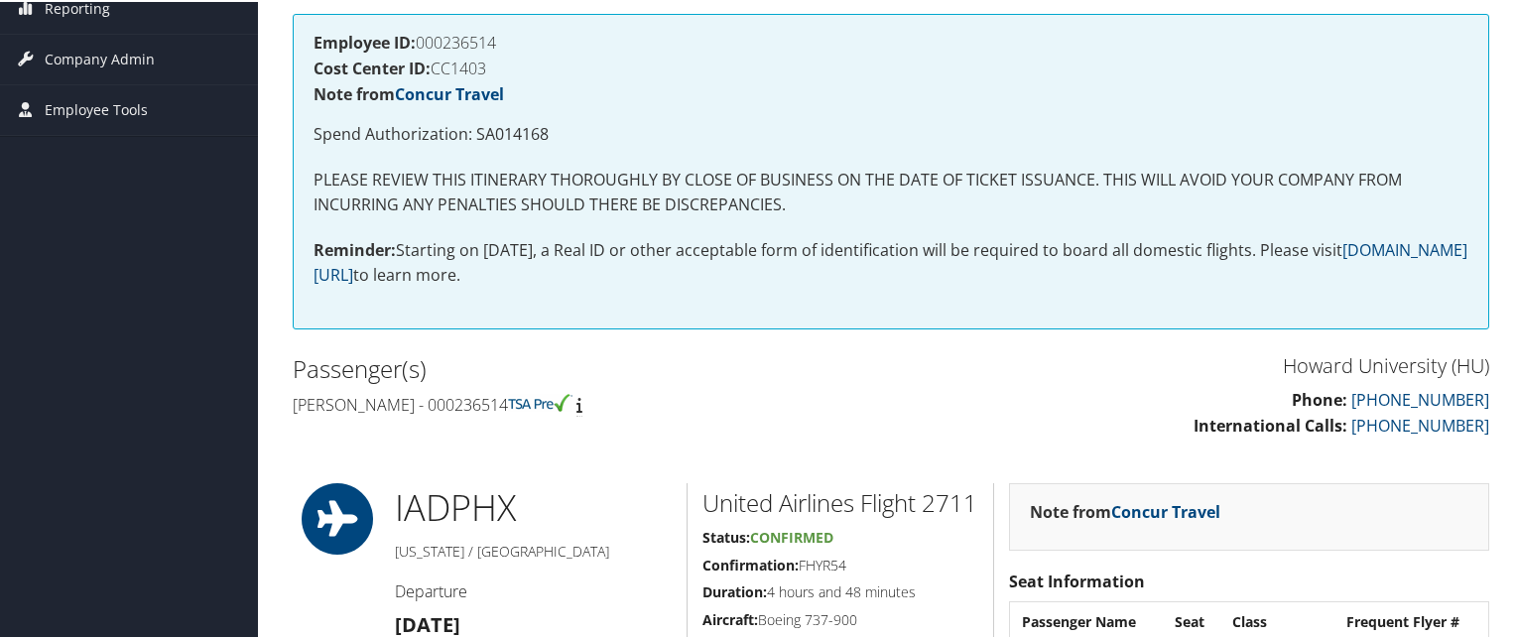
scroll to position [212, 0]
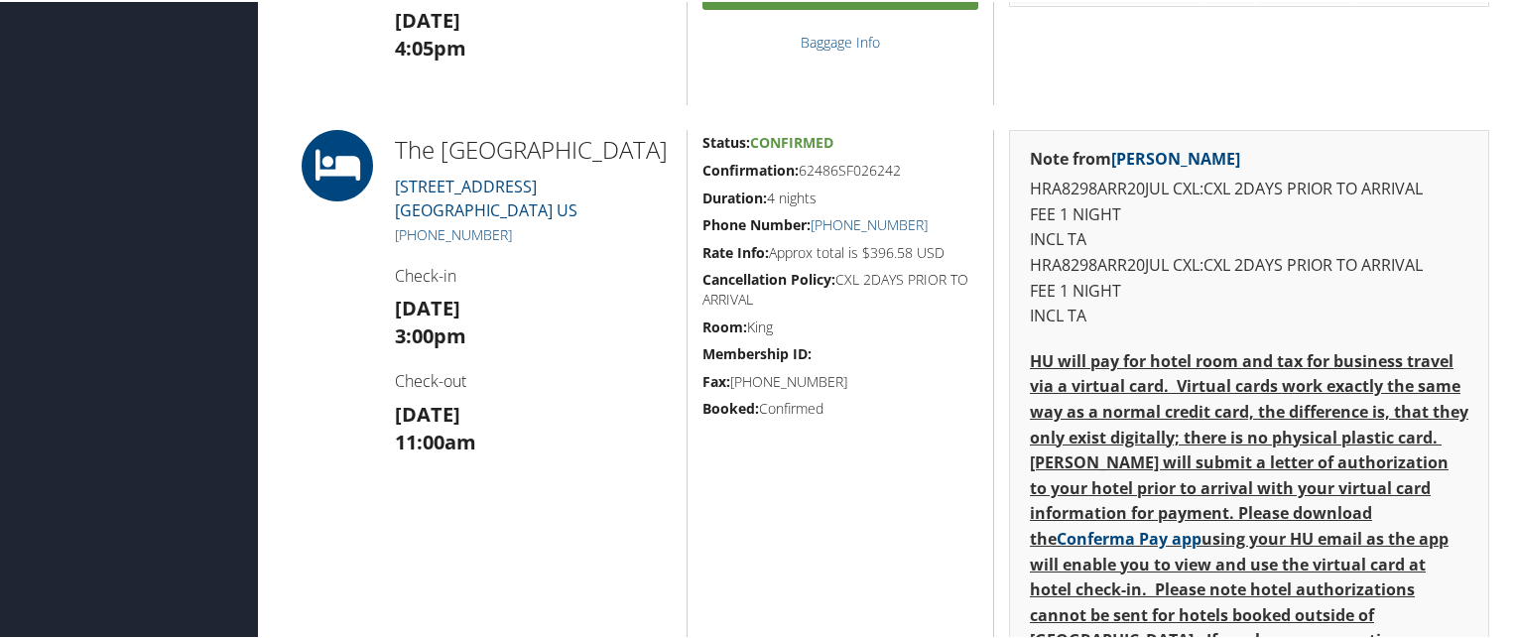
scroll to position [1463, 0]
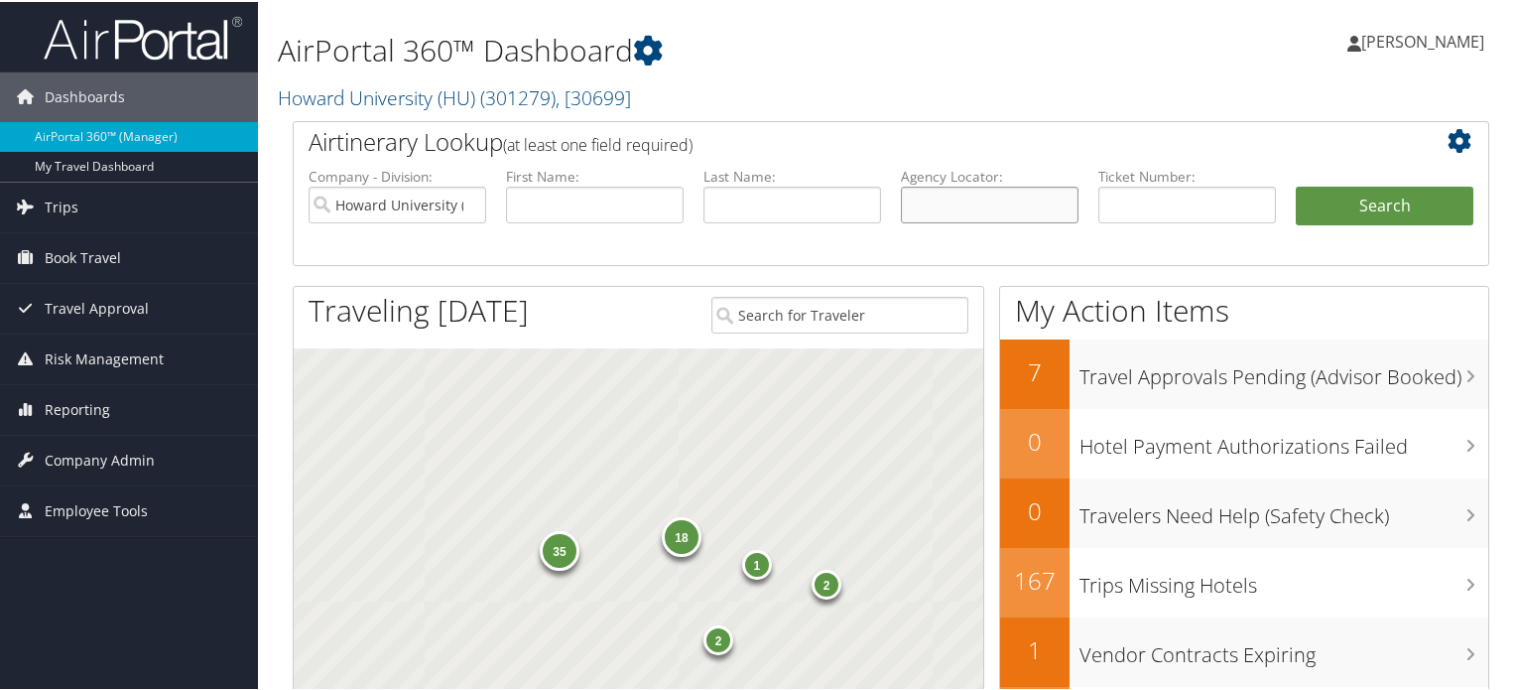
click at [944, 190] on input "text" at bounding box center [990, 203] width 178 height 37
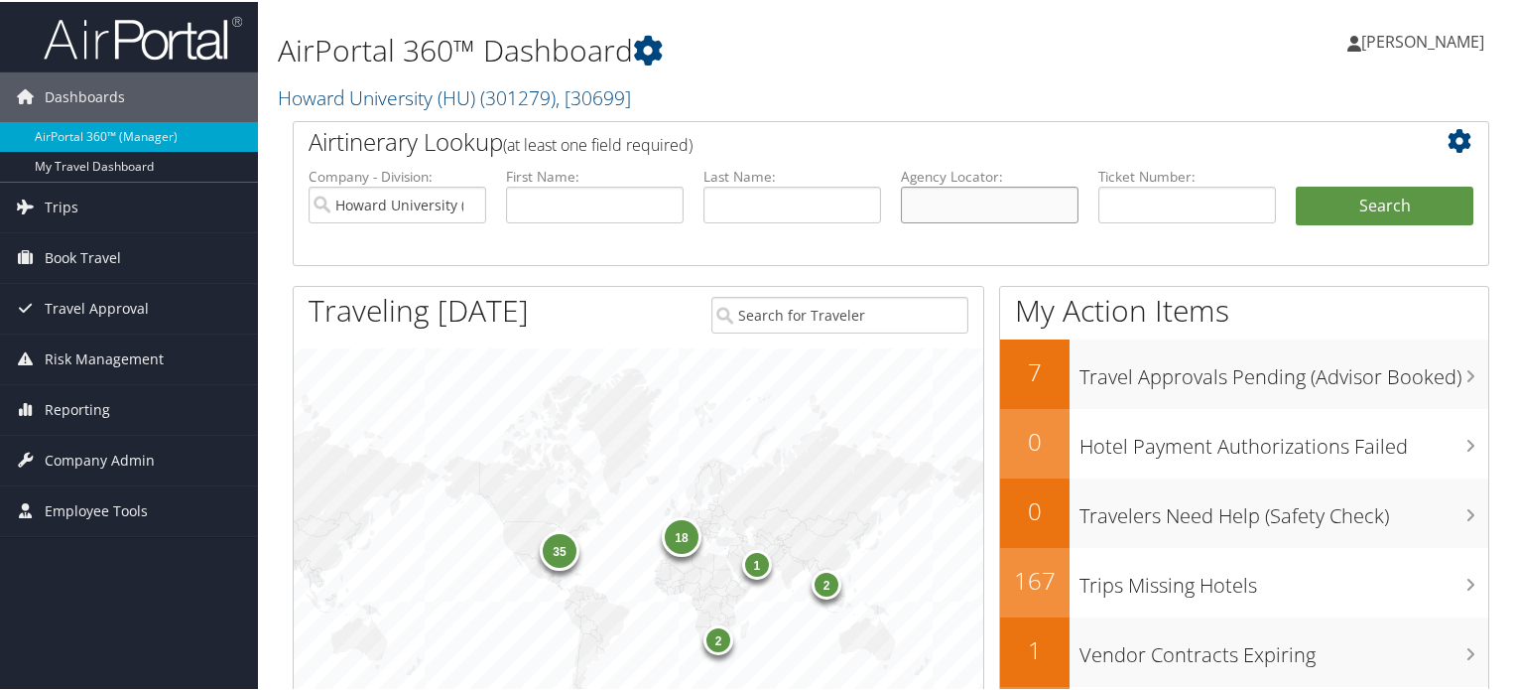
click at [944, 190] on input "text" at bounding box center [990, 203] width 178 height 37
paste input "CMNLB0"
type input "CMNLB0"
click at [1352, 211] on button "Search" at bounding box center [1385, 205] width 178 height 40
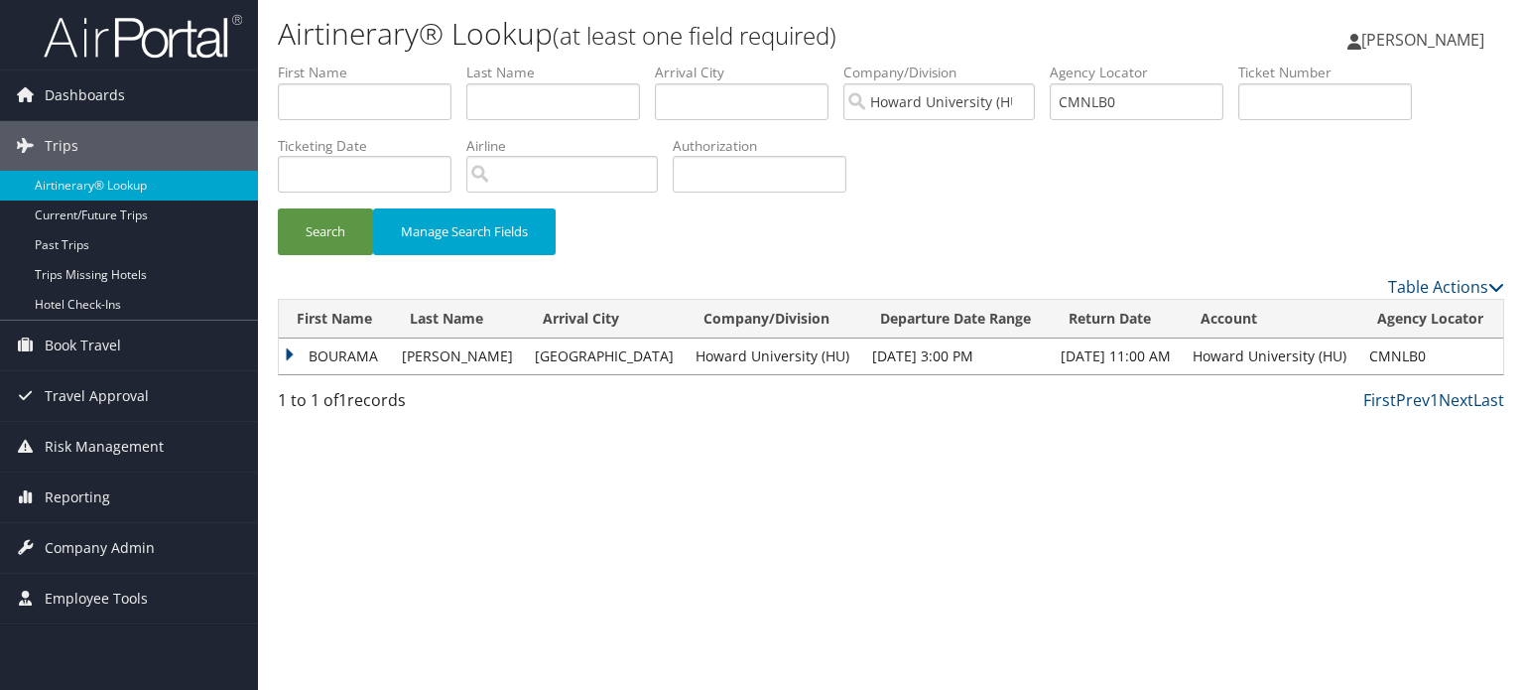
click at [306, 358] on td "BOURAMA" at bounding box center [335, 356] width 113 height 36
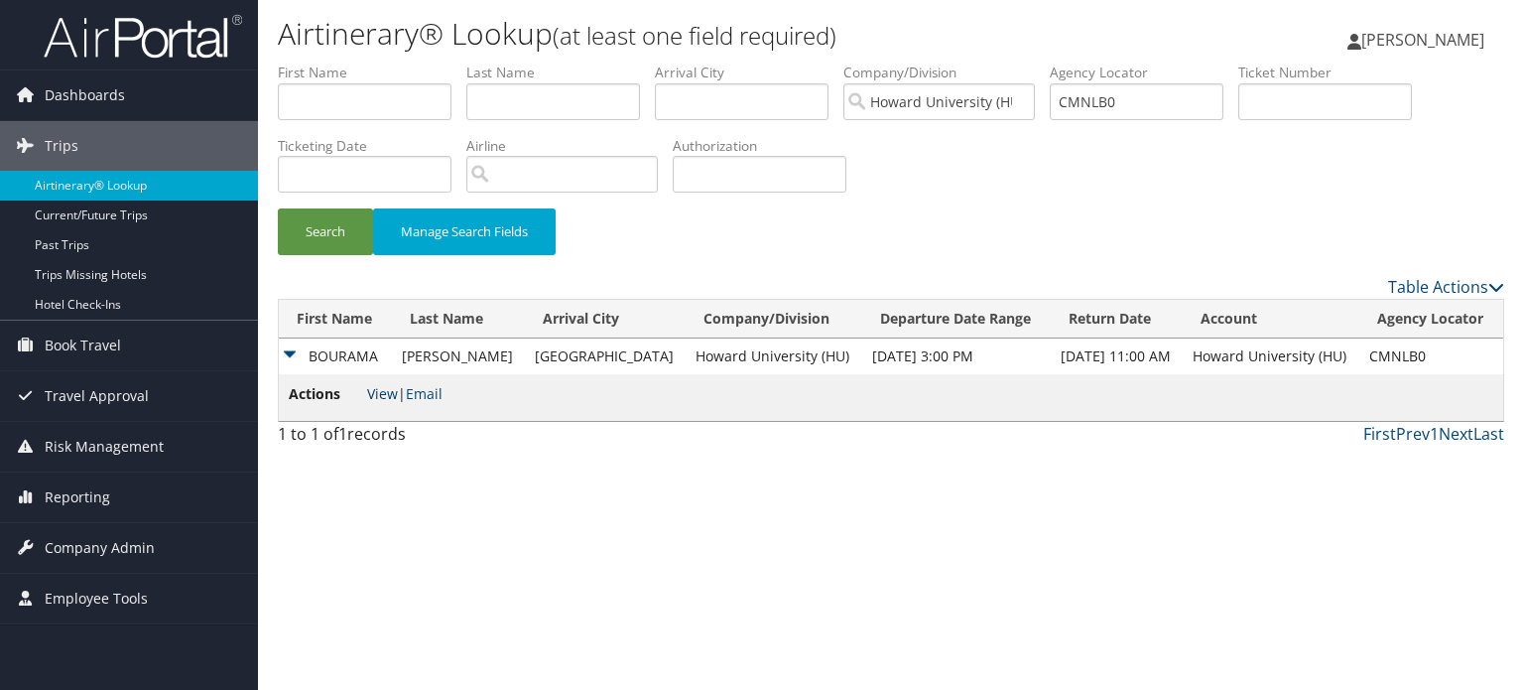
click at [376, 400] on link "View" at bounding box center [382, 393] width 31 height 19
click at [1122, 112] on input "CMNLB0" at bounding box center [1137, 101] width 174 height 37
paste input "CH2ZSF"
type input "CH2ZSF"
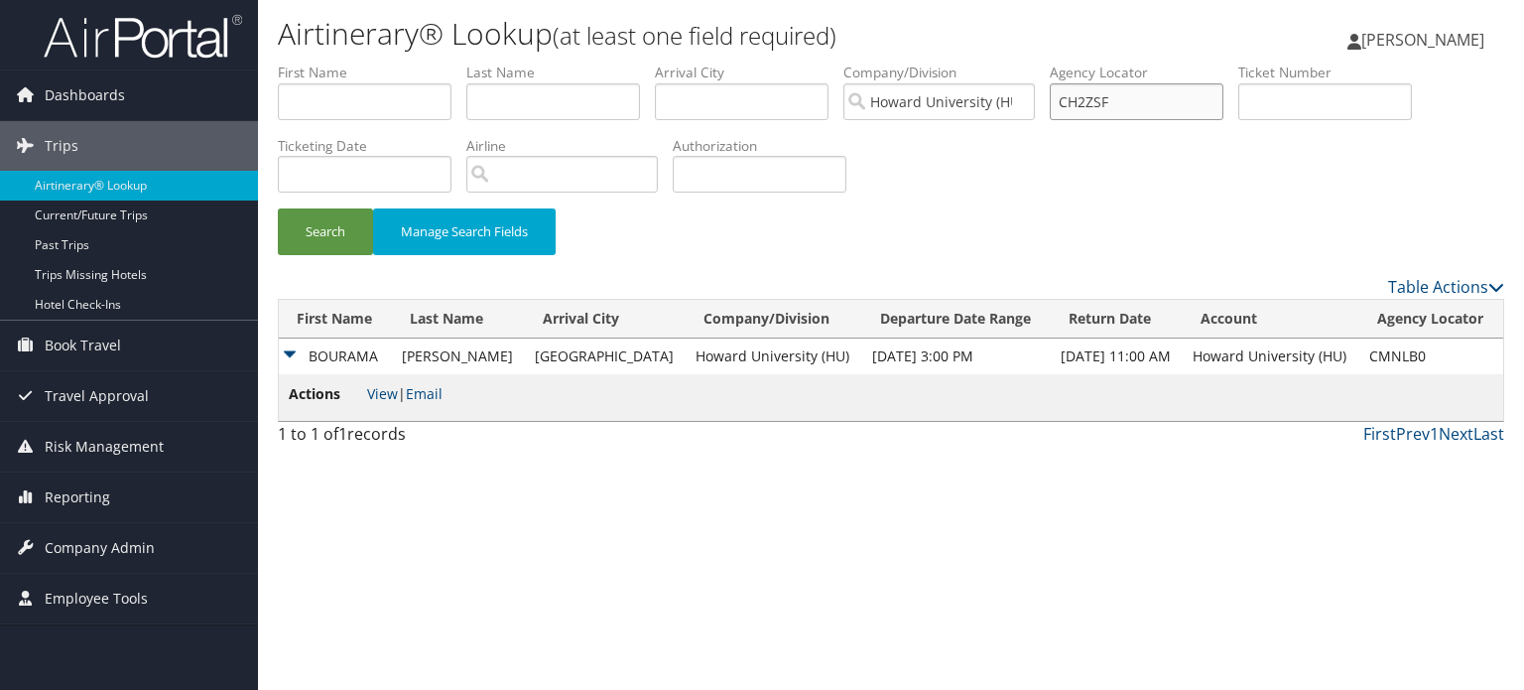
click at [278, 208] on button "Search" at bounding box center [325, 231] width 95 height 47
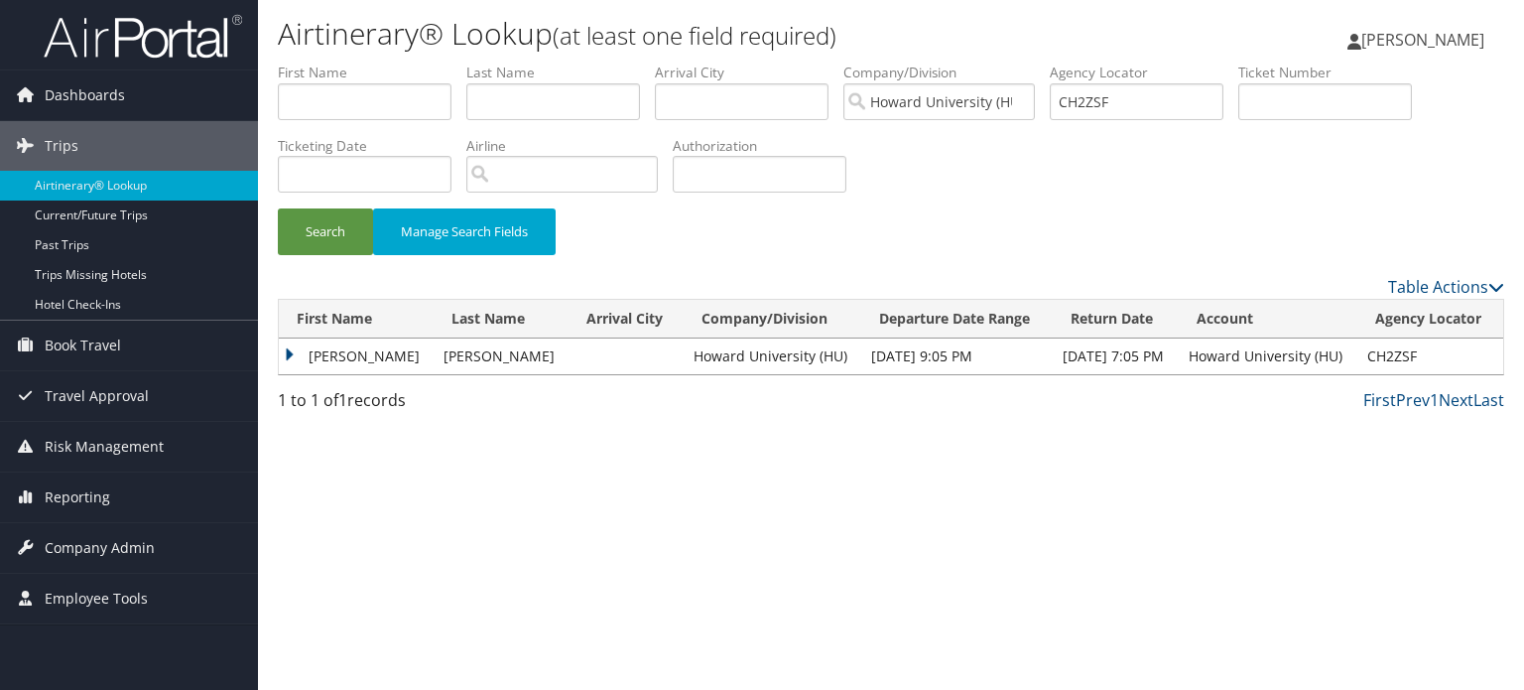
click at [324, 352] on td "TERRI" at bounding box center [356, 356] width 155 height 36
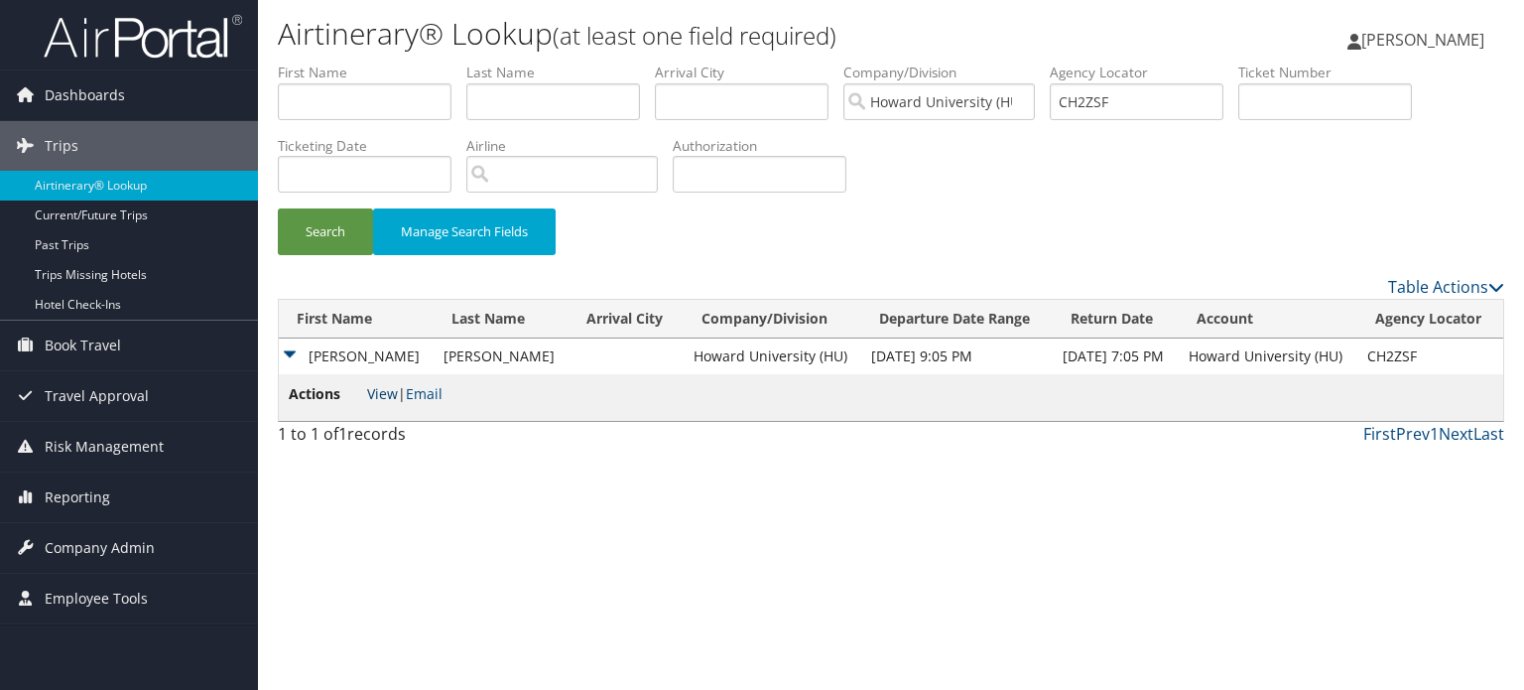
click at [374, 400] on link "View" at bounding box center [382, 393] width 31 height 19
click at [1101, 96] on input "CH2ZSF" at bounding box center [1137, 101] width 174 height 37
paste input "CJ13PQ"
type input "CJ13PQ"
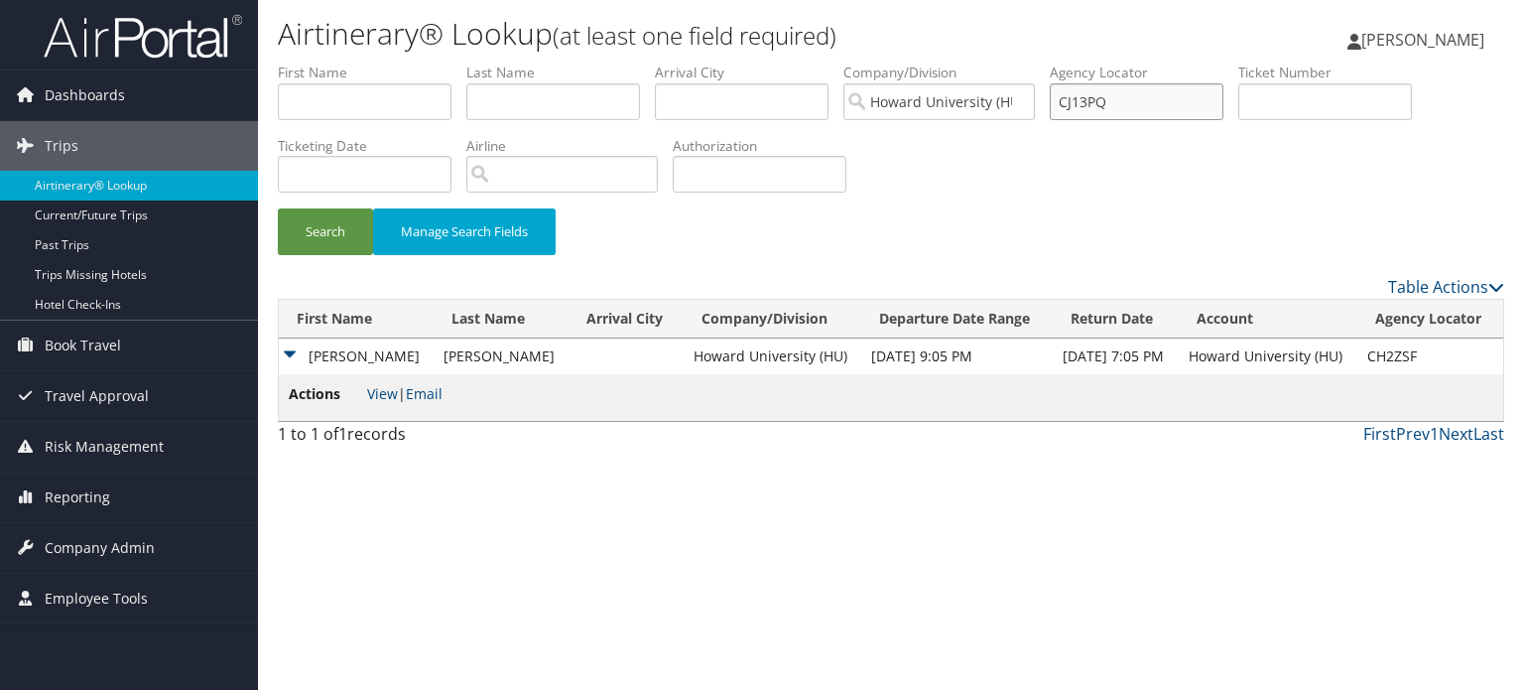
click at [278, 208] on button "Search" at bounding box center [325, 231] width 95 height 47
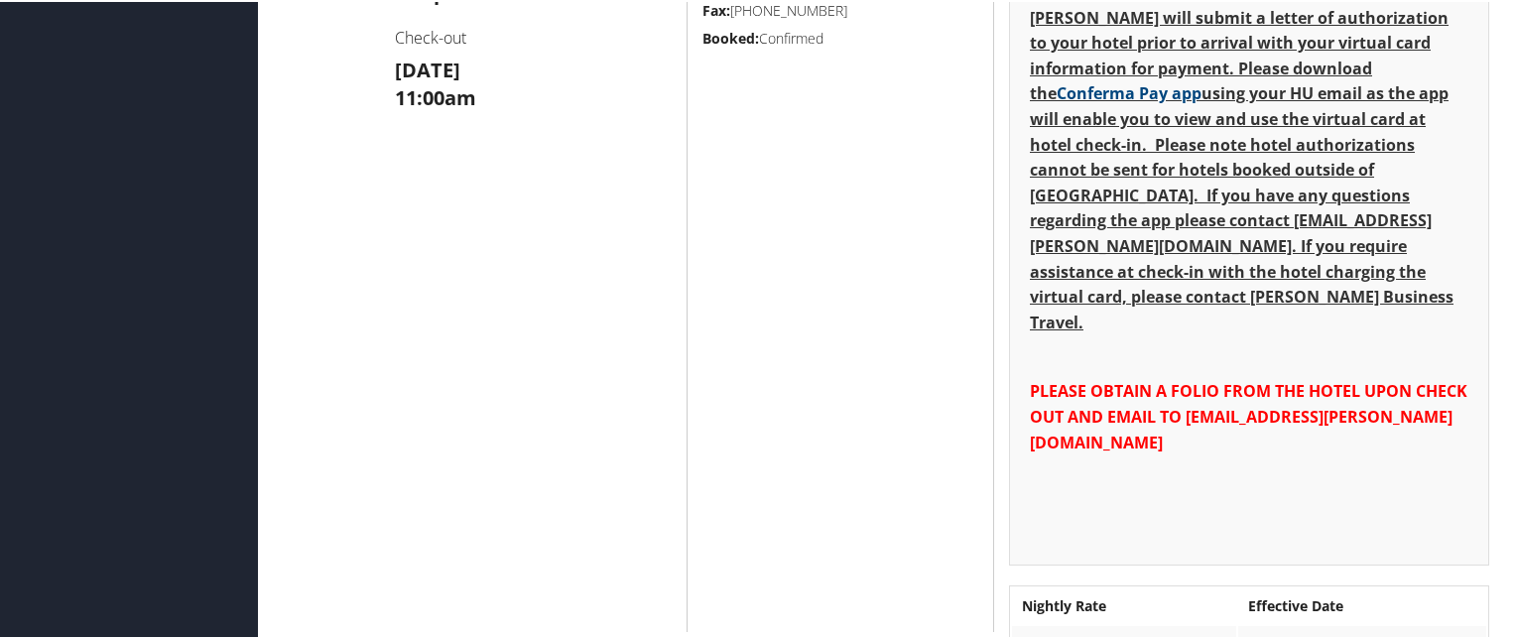
scroll to position [673, 0]
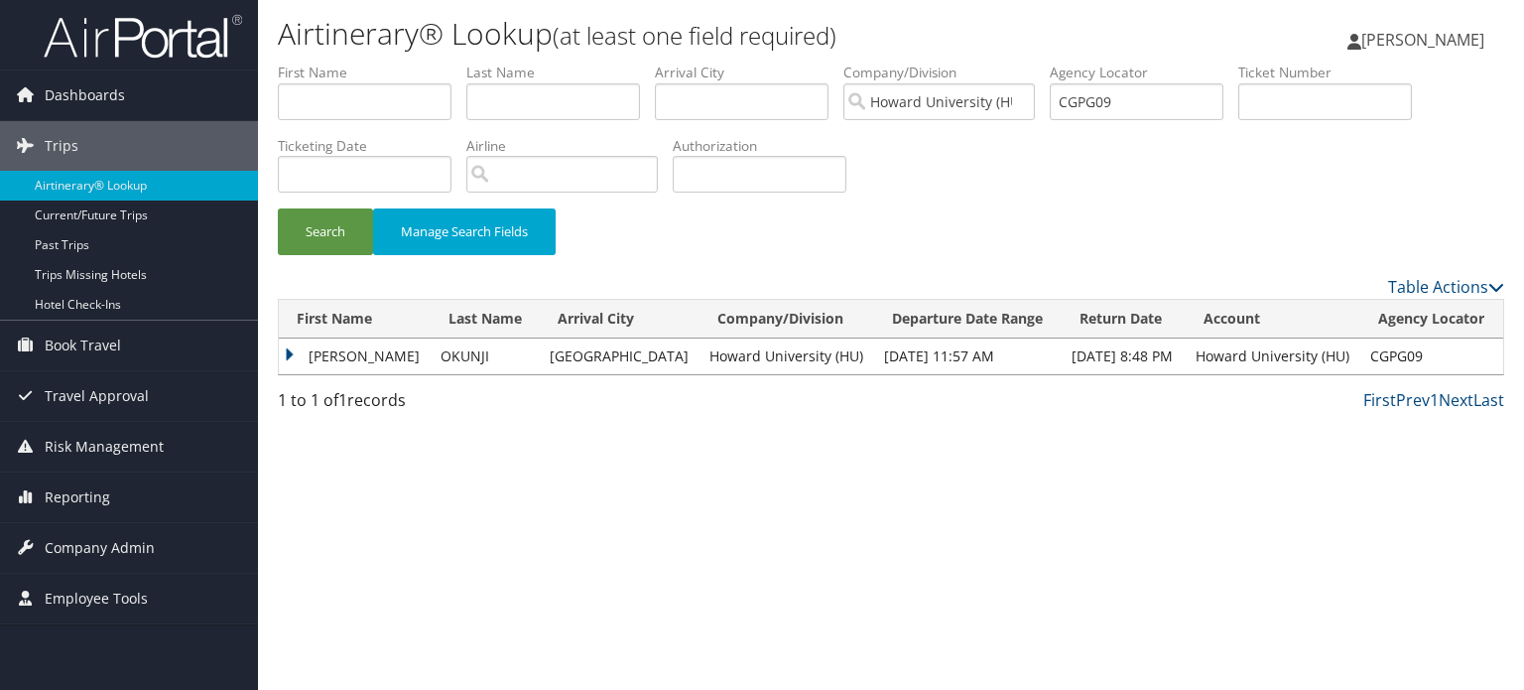
click at [1309, 174] on div "Search Manage Search Fields" at bounding box center [891, 169] width 1256 height 212
click at [427, 393] on div "1 to 1 of 1 records" at bounding box center [420, 405] width 285 height 34
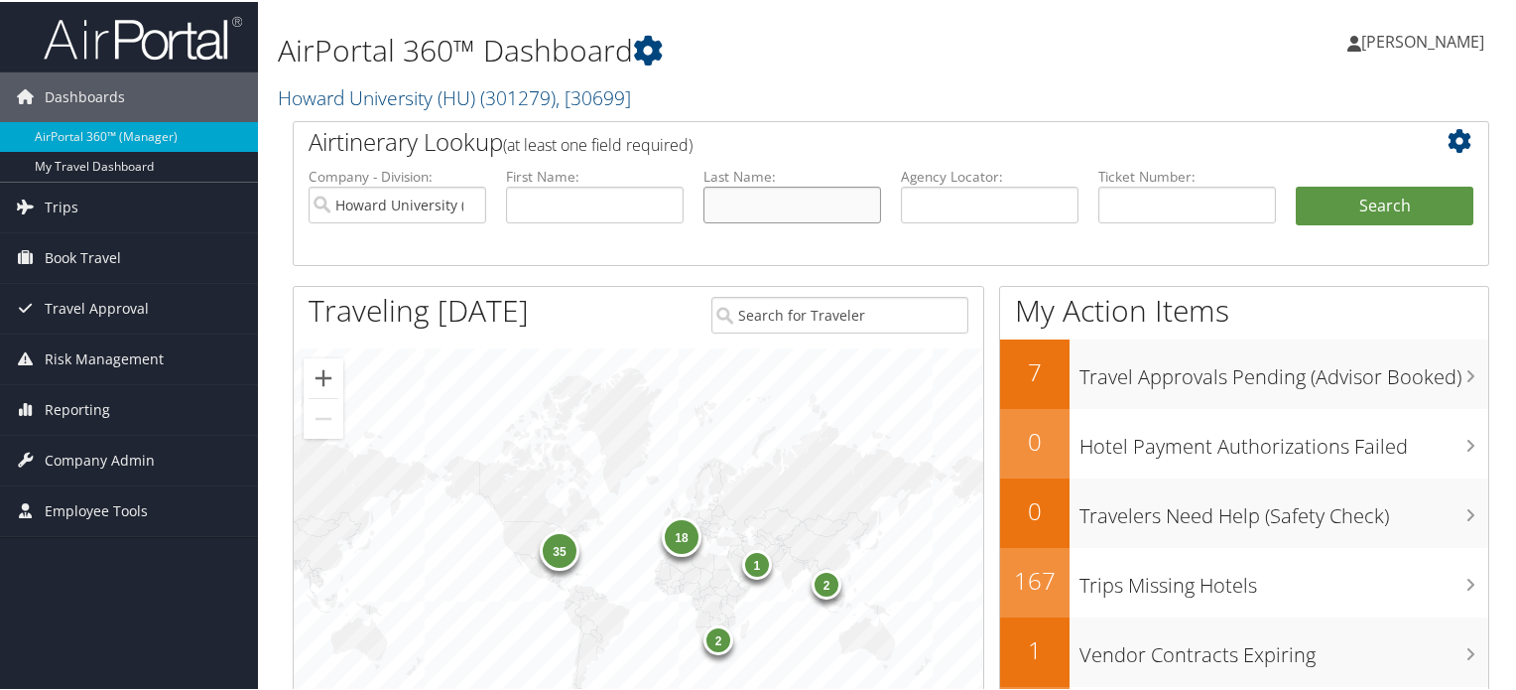
click at [745, 193] on input "text" at bounding box center [792, 203] width 178 height 37
click at [581, 192] on input "text" at bounding box center [595, 203] width 178 height 37
click at [950, 191] on input "text" at bounding box center [990, 203] width 178 height 37
click at [759, 199] on input "text" at bounding box center [792, 203] width 178 height 37
click at [602, 188] on input "text" at bounding box center [595, 203] width 178 height 37
